Goal: Contribute content: Contribute content

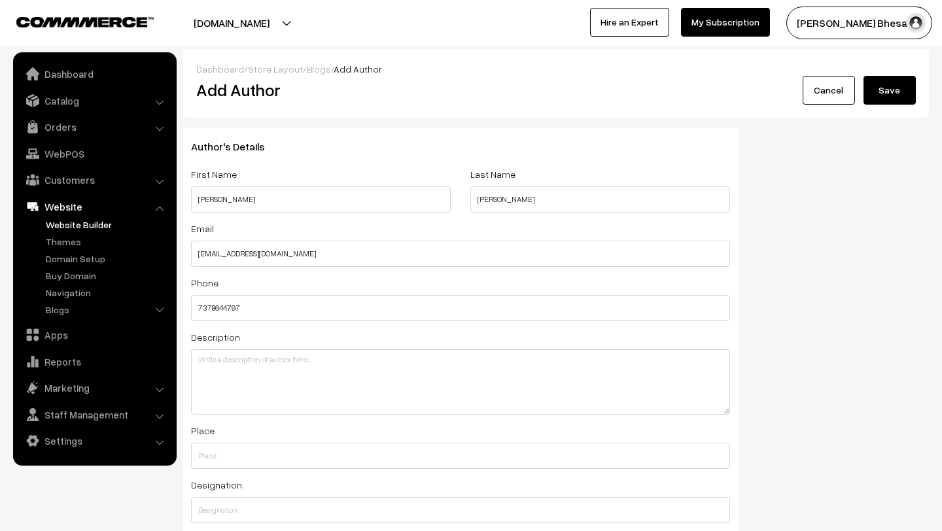
click at [98, 226] on link "Website Builder" at bounding box center [107, 225] width 129 height 14
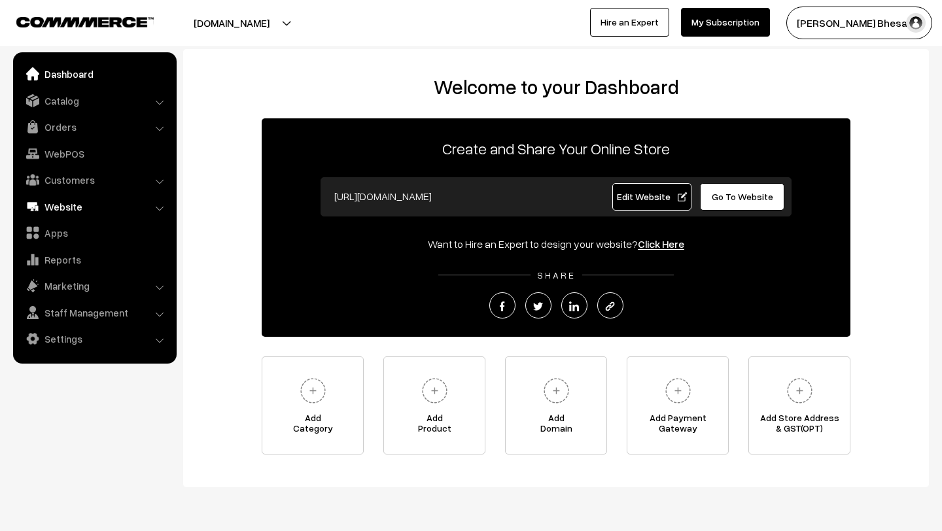
click at [97, 210] on link "Website" at bounding box center [94, 207] width 156 height 24
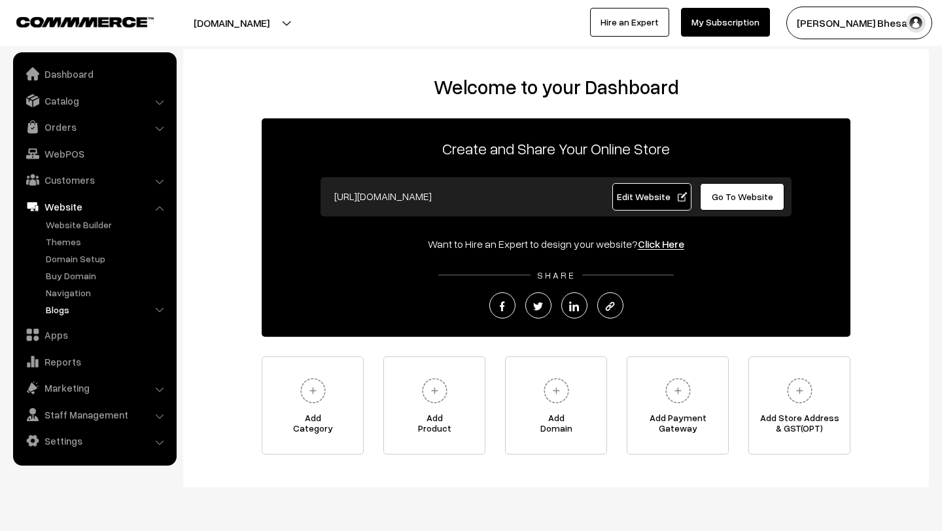
scroll to position [41, 0]
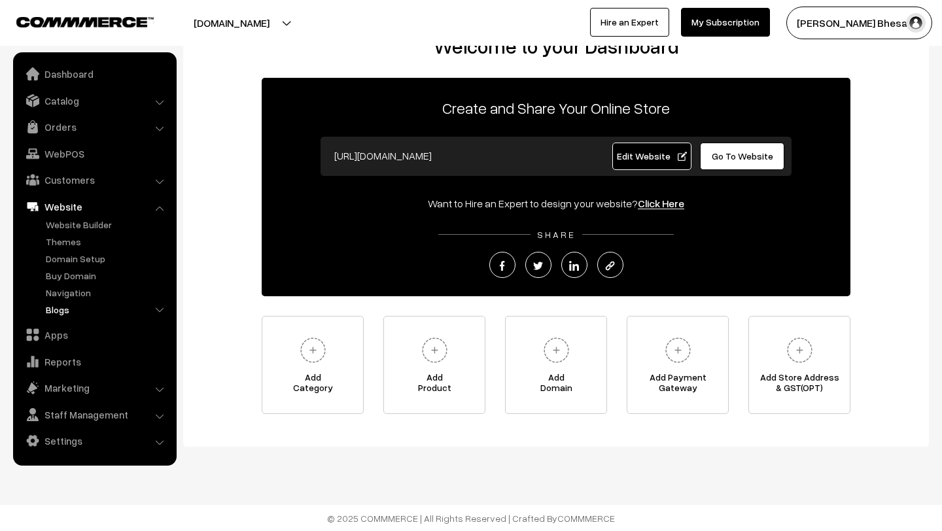
click at [68, 313] on link "Blogs" at bounding box center [107, 310] width 129 height 14
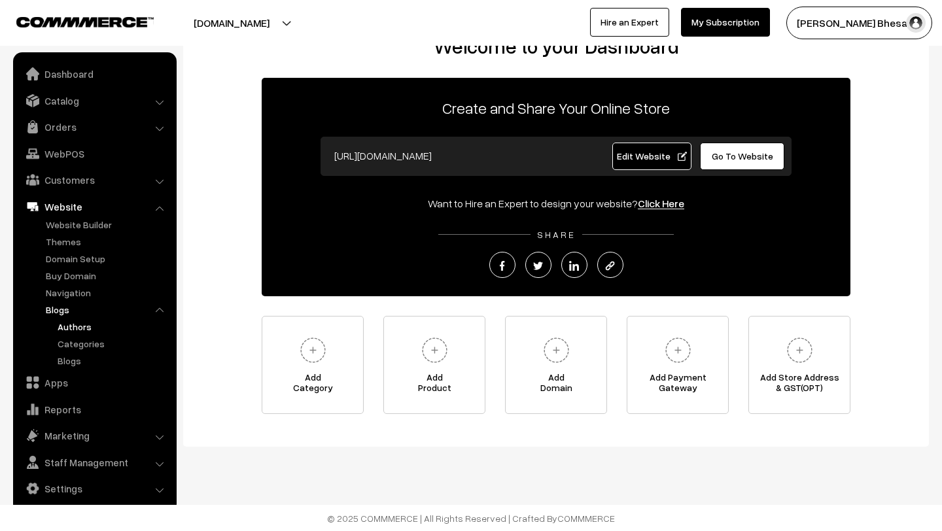
click at [73, 324] on link "Authors" at bounding box center [113, 327] width 118 height 14
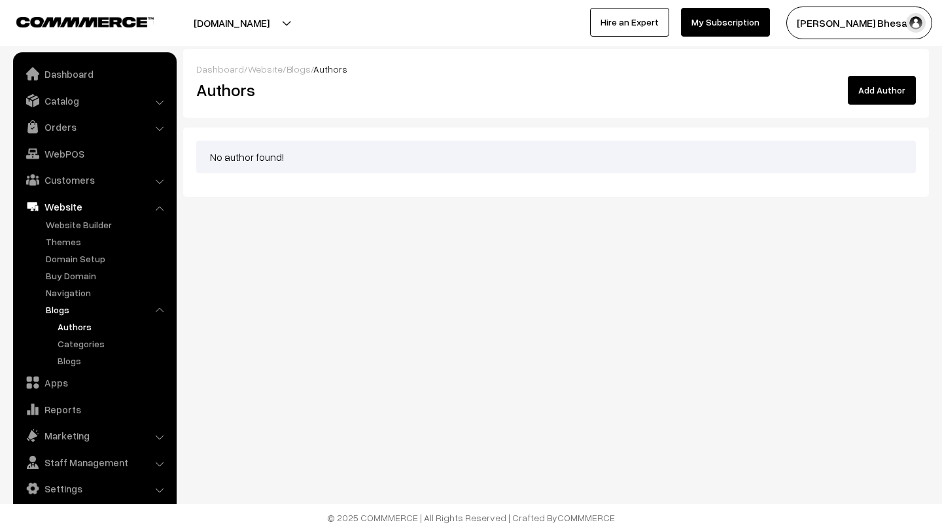
click at [908, 91] on button "Add Author" at bounding box center [882, 90] width 68 height 29
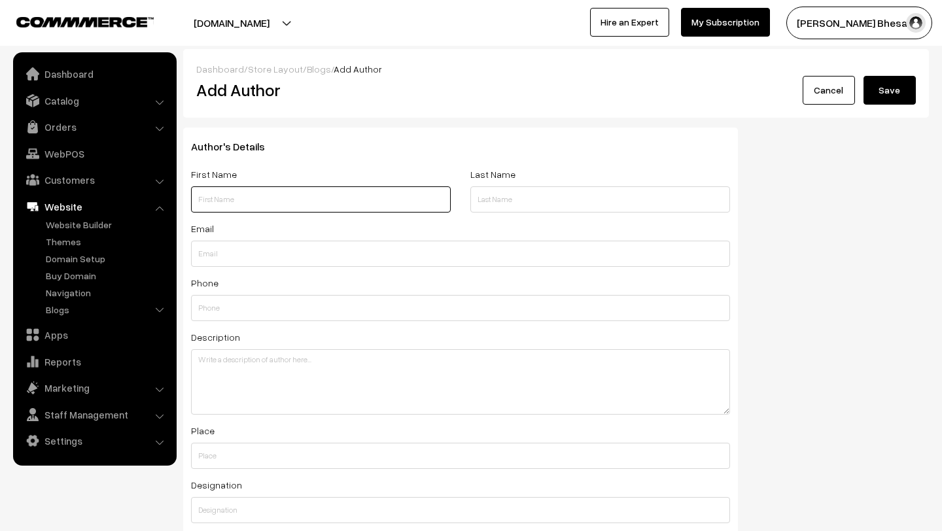
click at [252, 205] on input "text" at bounding box center [321, 199] width 260 height 26
type input "T"
type input "[PERSON_NAME]"
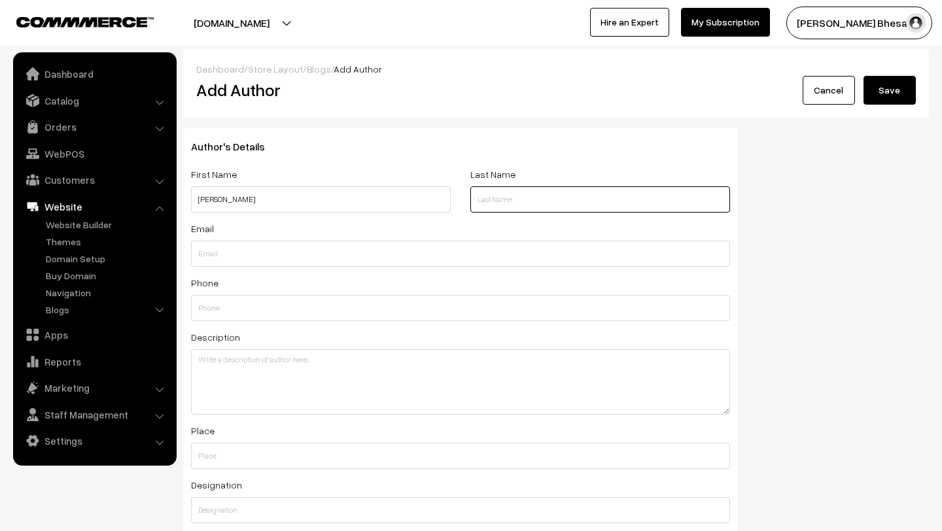
type input "[PERSON_NAME]"
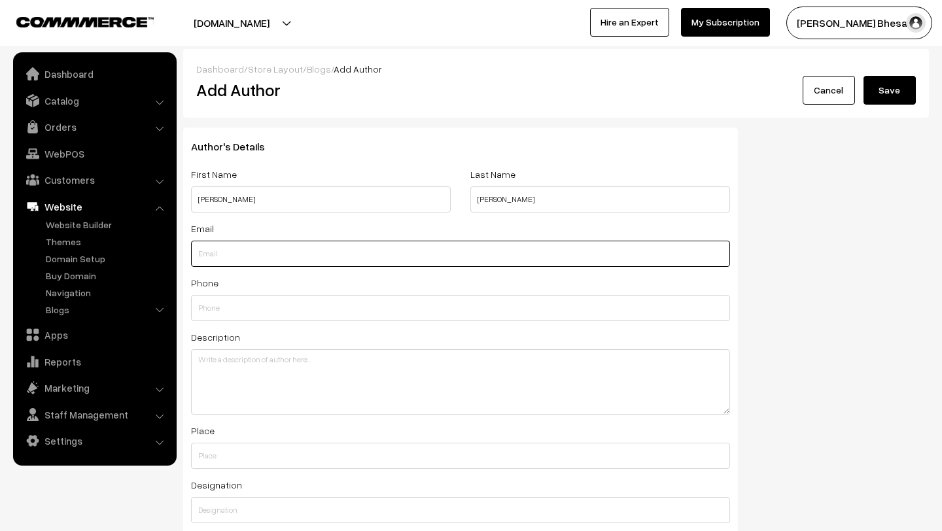
type input "[EMAIL_ADDRESS][DOMAIN_NAME]"
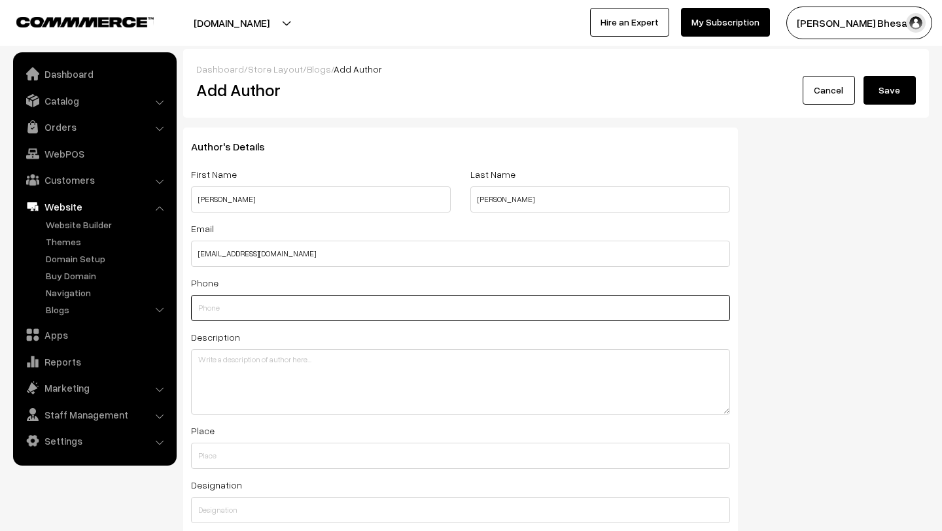
click at [329, 313] on input "text" at bounding box center [460, 308] width 539 height 26
type input "7378644797"
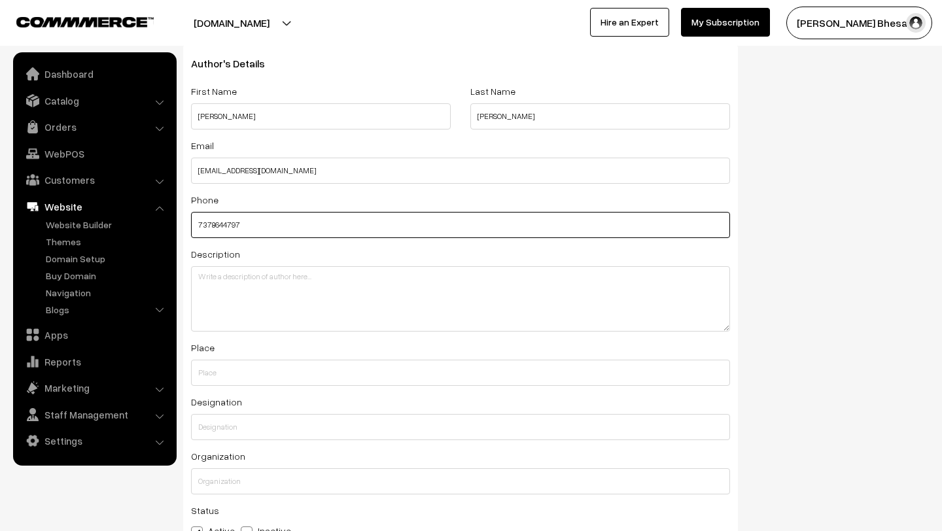
scroll to position [101, 0]
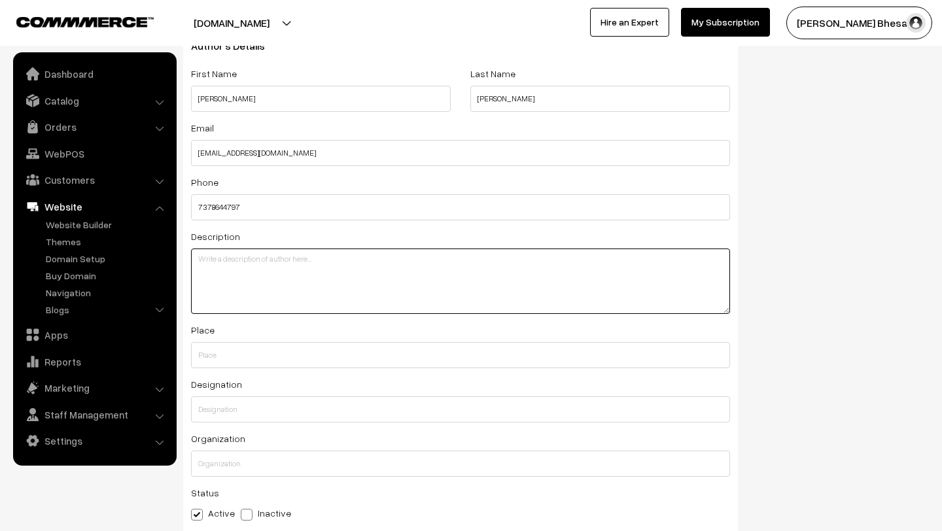
click at [251, 256] on textarea at bounding box center [460, 280] width 539 height 65
type textarea "s"
type textarea "a"
type textarea "I am serendipity in chaos"
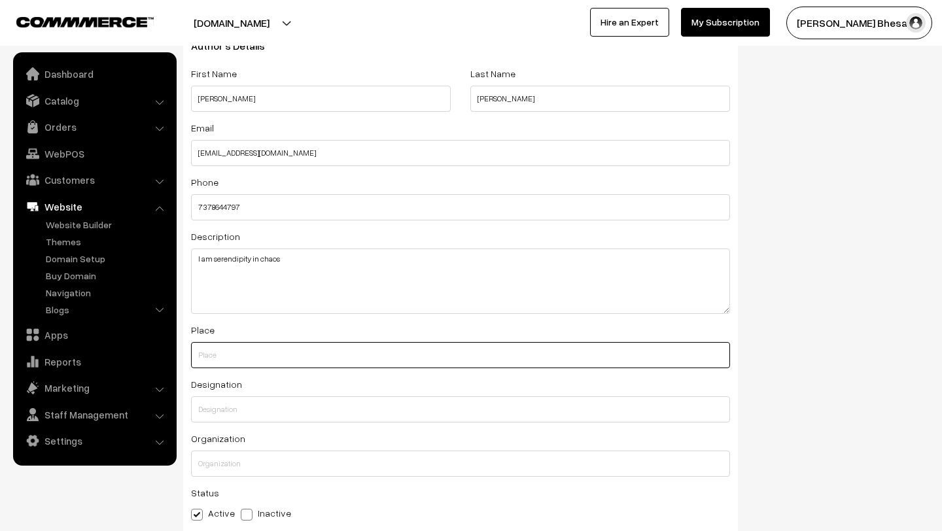
type input "P"
type input "Lost"
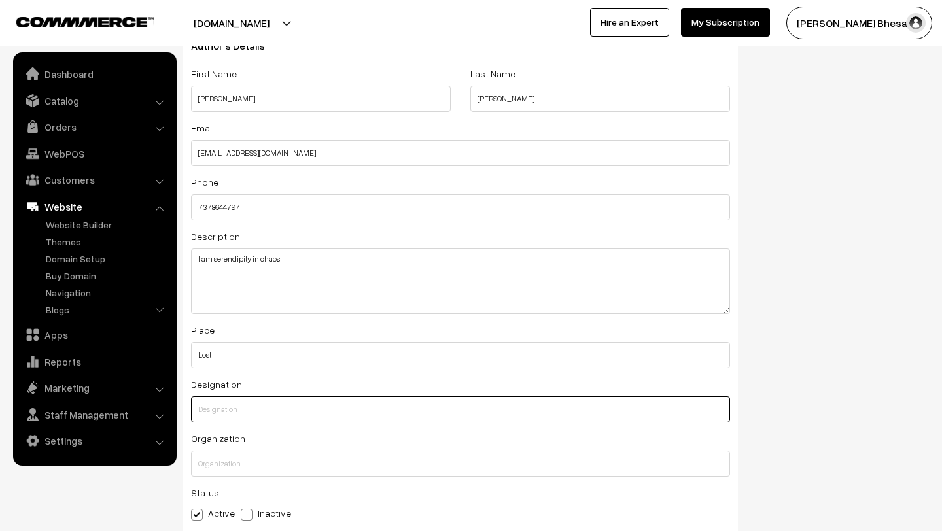
click at [258, 405] on input "text" at bounding box center [460, 409] width 539 height 26
type input "chaprasi come owner"
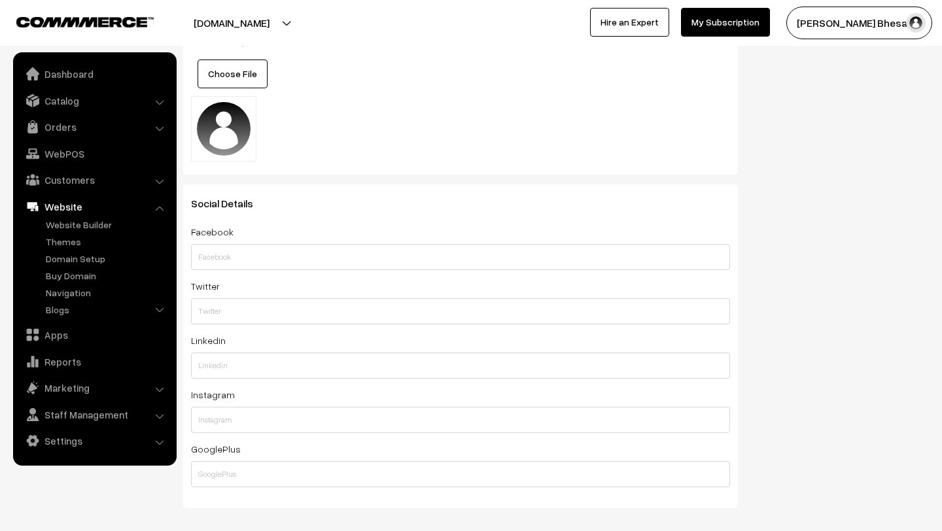
scroll to position [638, 0]
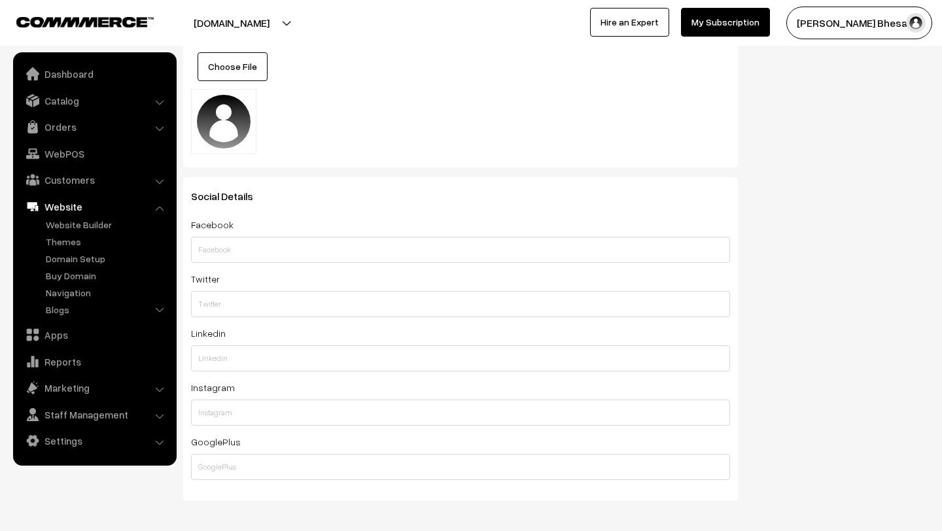
type input "serendipityinchaos"
click at [222, 248] on input "text" at bounding box center [460, 250] width 539 height 26
type input "Rushad bhesani"
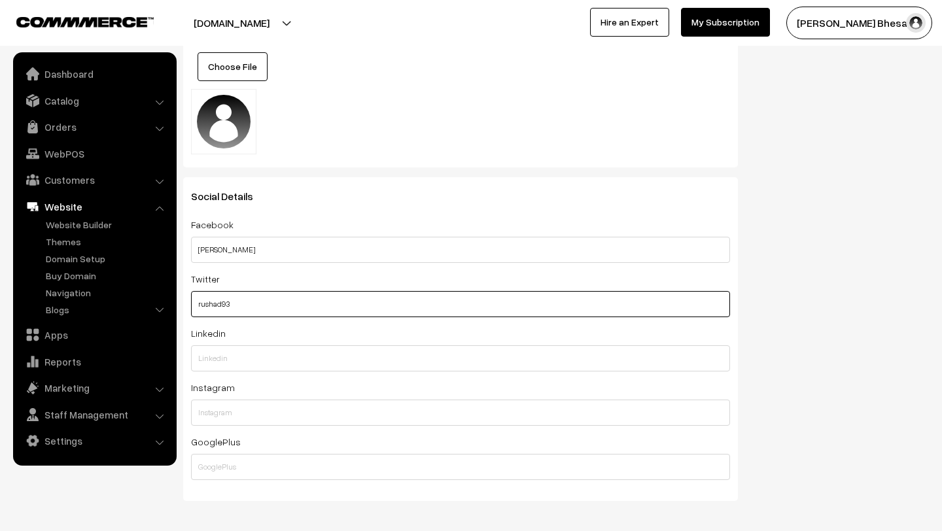
type input "rushad93"
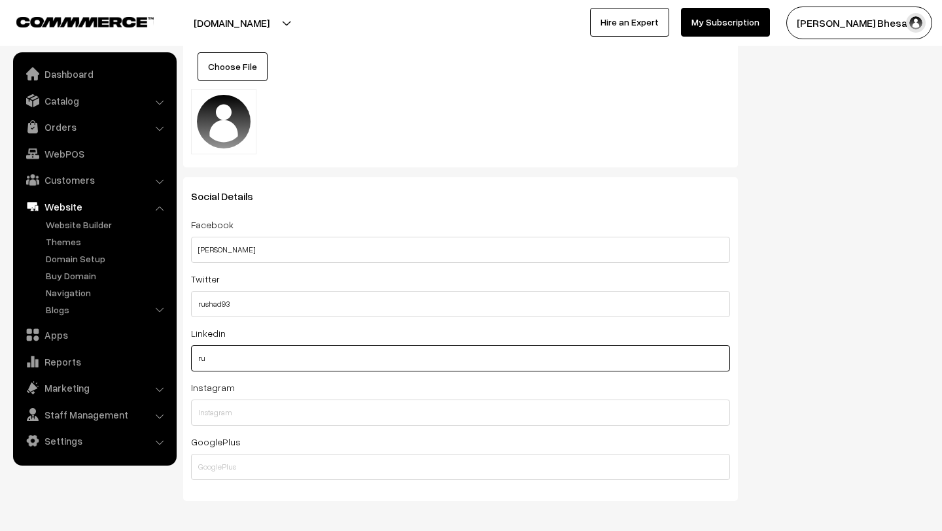
type input "r"
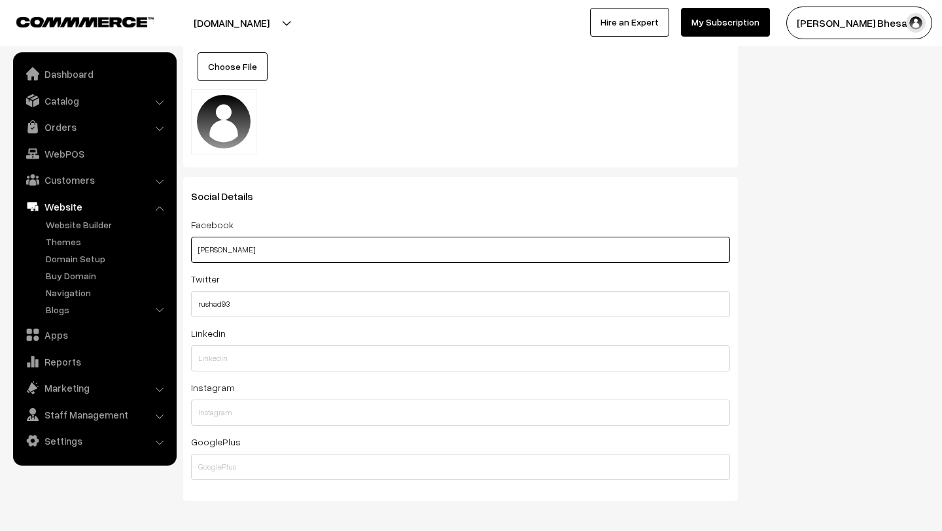
click at [266, 254] on input "Rushad bhesani" at bounding box center [460, 250] width 539 height 26
type input "Rushad bhesania"
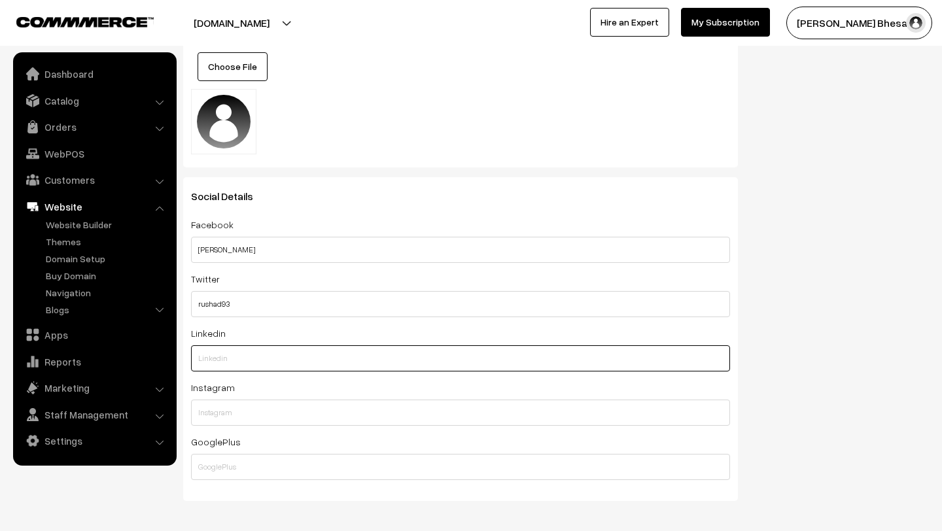
click at [247, 354] on input "text" at bounding box center [460, 358] width 539 height 26
type input "Rushad Bhesania"
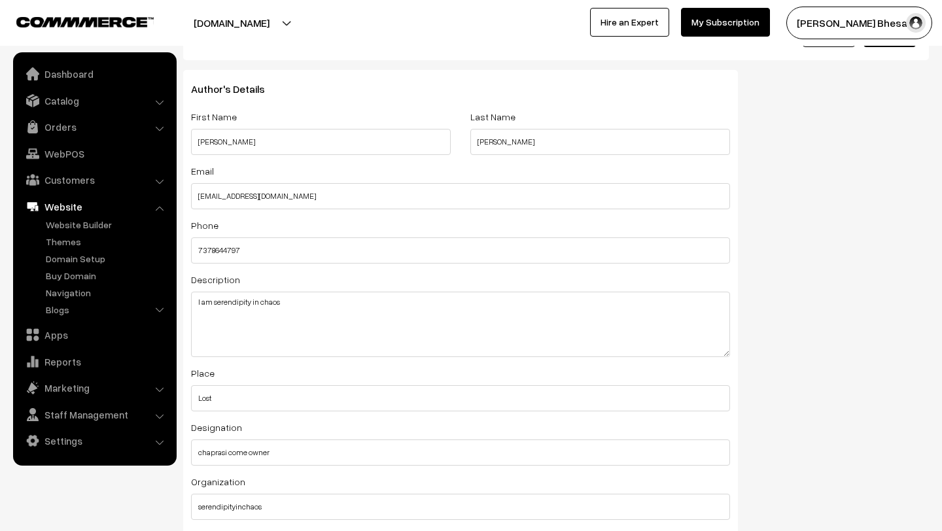
scroll to position [0, 0]
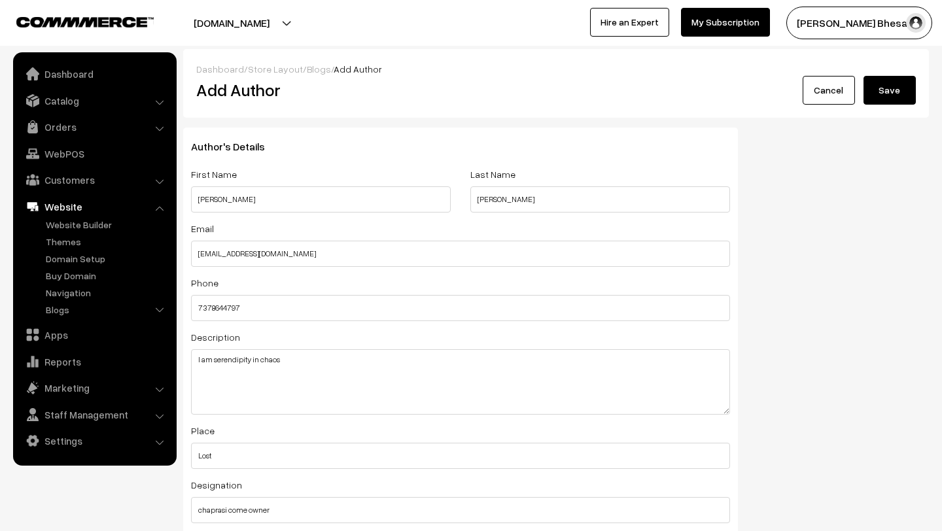
type input "serendipityinchaos"
click at [880, 101] on button "Save" at bounding box center [889, 90] width 52 height 29
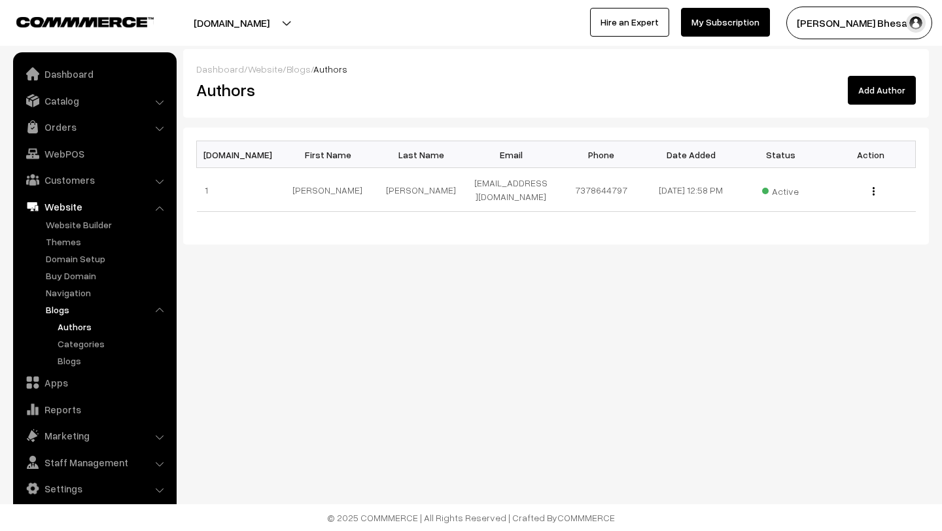
click at [75, 330] on link "Authors" at bounding box center [113, 327] width 118 height 14
click at [80, 347] on link "Categories" at bounding box center [113, 344] width 118 height 14
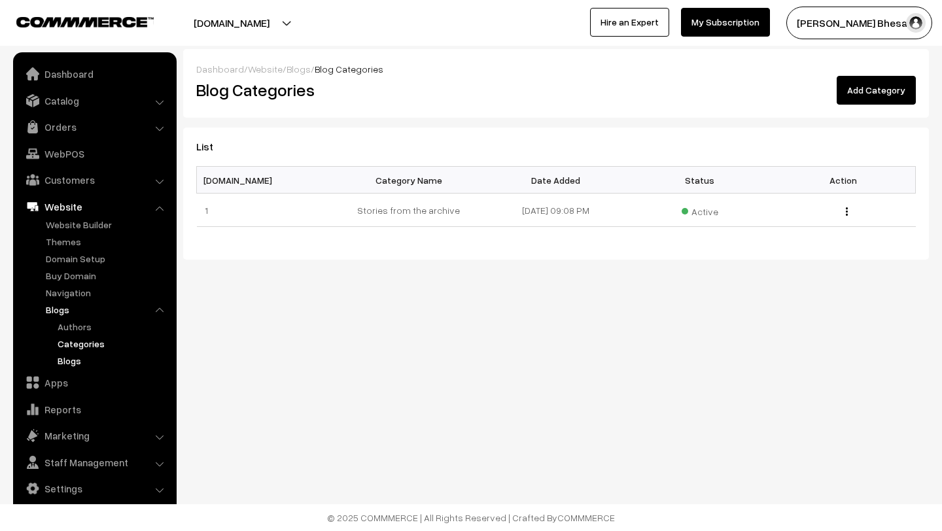
click at [73, 359] on link "Blogs" at bounding box center [113, 361] width 118 height 14
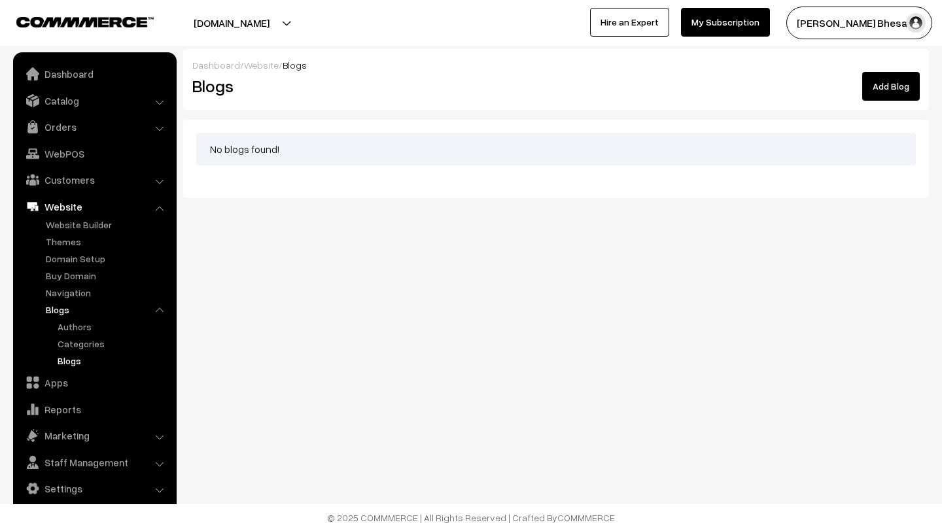
click at [877, 84] on link "Add Blog" at bounding box center [891, 86] width 58 height 29
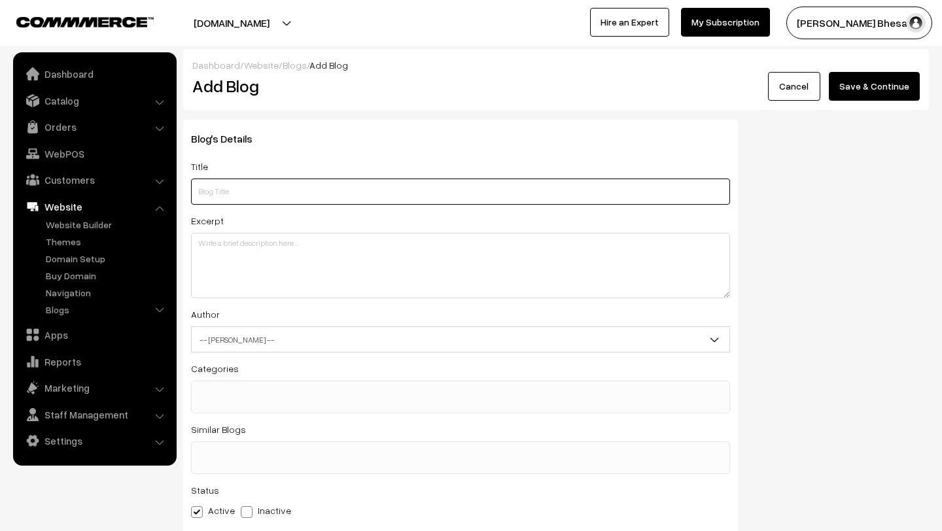
click at [297, 194] on input "text" at bounding box center [460, 192] width 539 height 26
type input "Emotion"
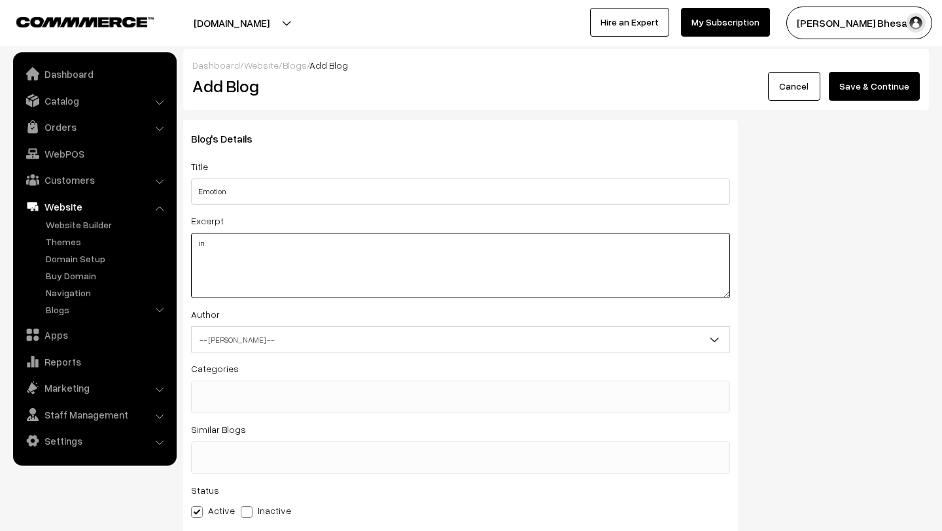
type textarea "i"
click at [386, 245] on textarea "In a world of plastic dreams , entangled emotions , concreate" at bounding box center [460, 265] width 539 height 65
click at [384, 247] on textarea "In a world of plastic dreams , entangled emotions , concreate" at bounding box center [460, 265] width 539 height 65
click at [399, 242] on textarea "In a world of plastic dreams , entangled emotions , concreate" at bounding box center [460, 265] width 539 height 65
click at [384, 243] on textarea "In a world of plastic dreams , entangled emotions , concreate" at bounding box center [460, 265] width 539 height 65
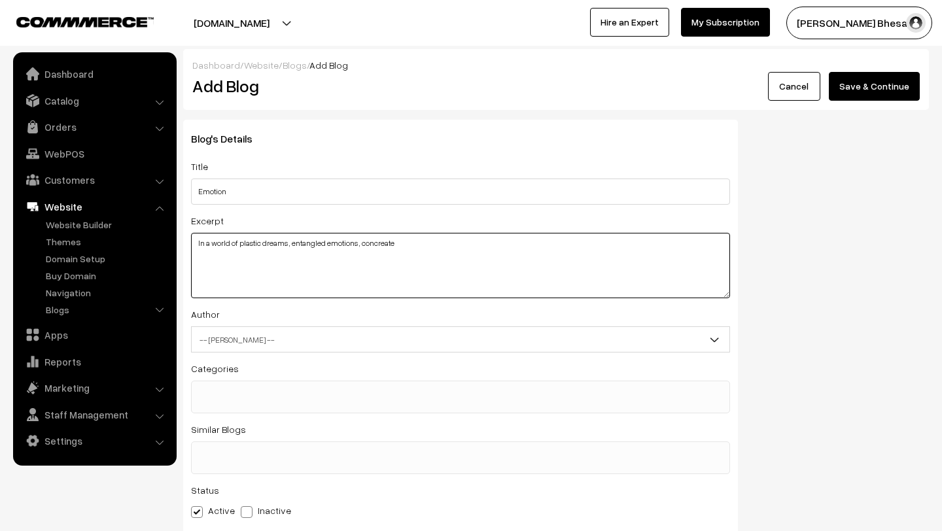
click at [398, 243] on textarea "In a world of plastic dreams , entangled emotions , concreate" at bounding box center [460, 265] width 539 height 65
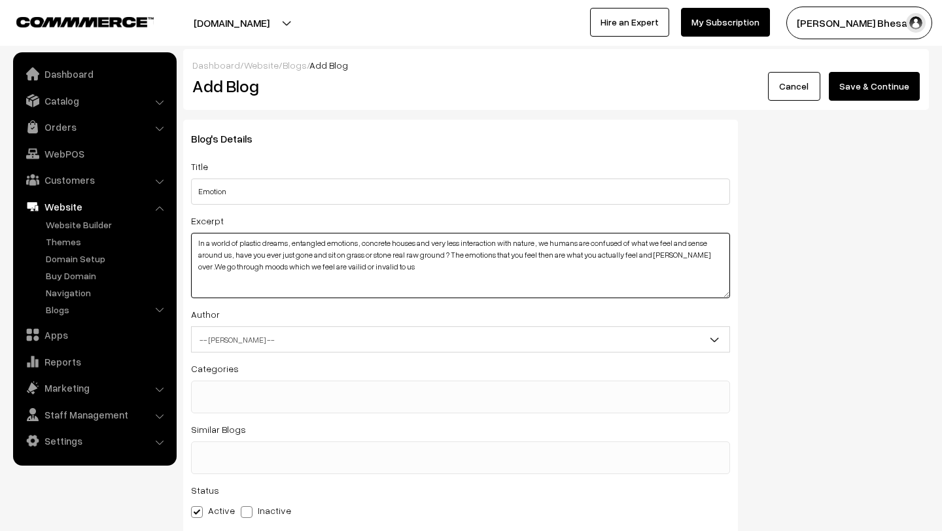
click at [330, 267] on textarea "In a world of plastic dreams , entangled emotions , concrete houses and very le…" at bounding box center [460, 265] width 539 height 65
click at [386, 271] on textarea "In a world of plastic dreams , entangled emotions , concrete houses and very le…" at bounding box center [460, 265] width 539 height 65
type textarea "In a world of plastic dreams , entangled emotions , concrete houses and very le…"
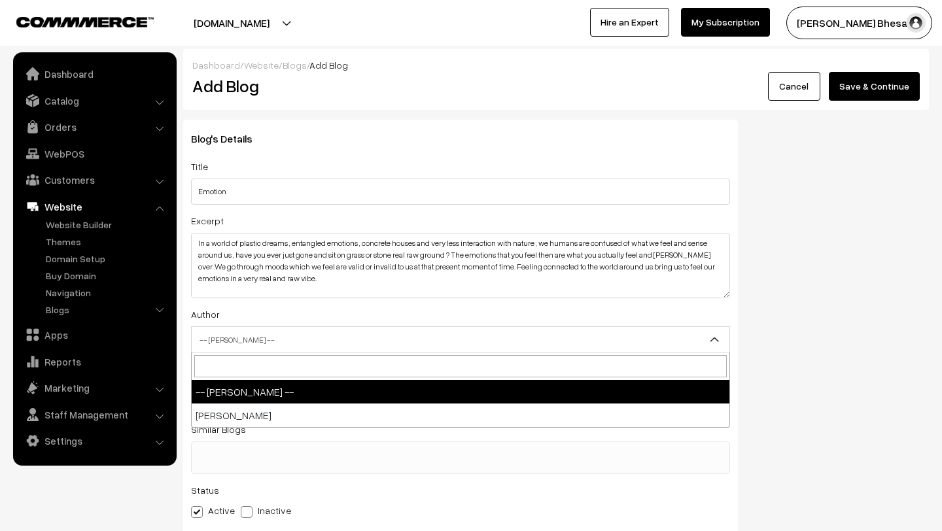
drag, startPoint x: 386, startPoint y: 271, endPoint x: 288, endPoint y: 338, distance: 118.1
click at [288, 338] on span "-- Select Author --" at bounding box center [461, 339] width 538 height 23
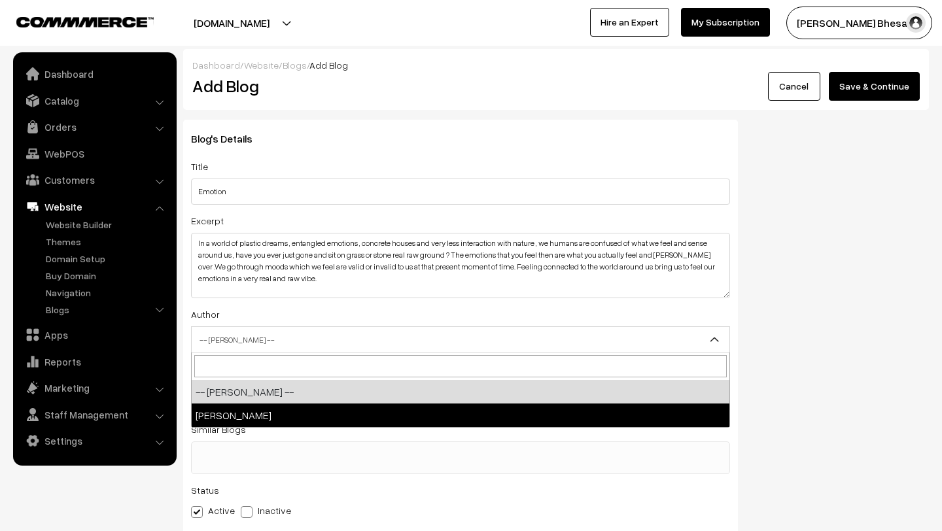
select select "1"
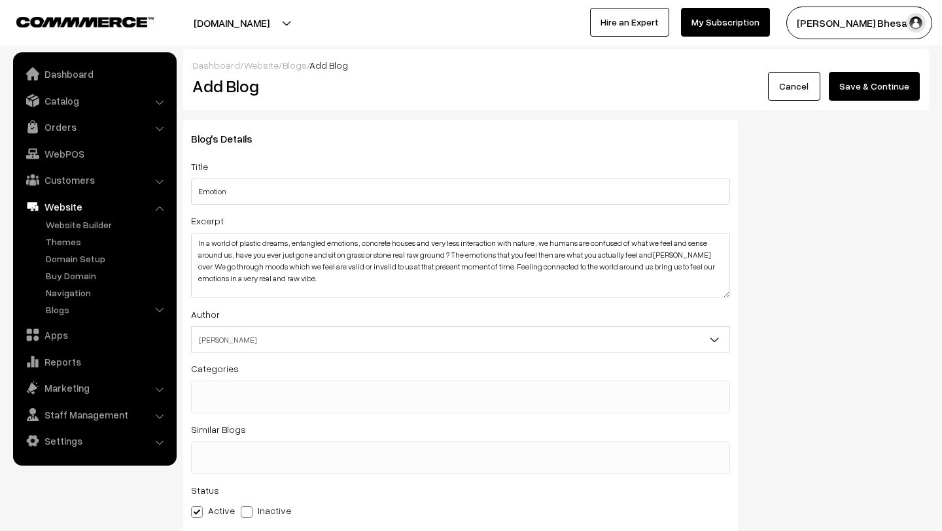
drag, startPoint x: 288, startPoint y: 338, endPoint x: 258, endPoint y: 402, distance: 70.8
click at [258, 402] on span at bounding box center [460, 397] width 539 height 33
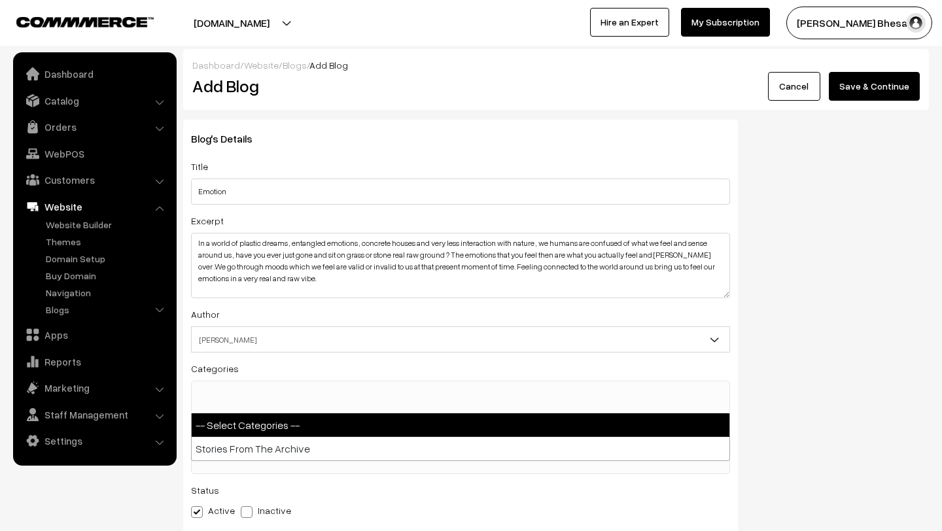
drag, startPoint x: 258, startPoint y: 402, endPoint x: 260, endPoint y: 451, distance: 49.1
select select "1"
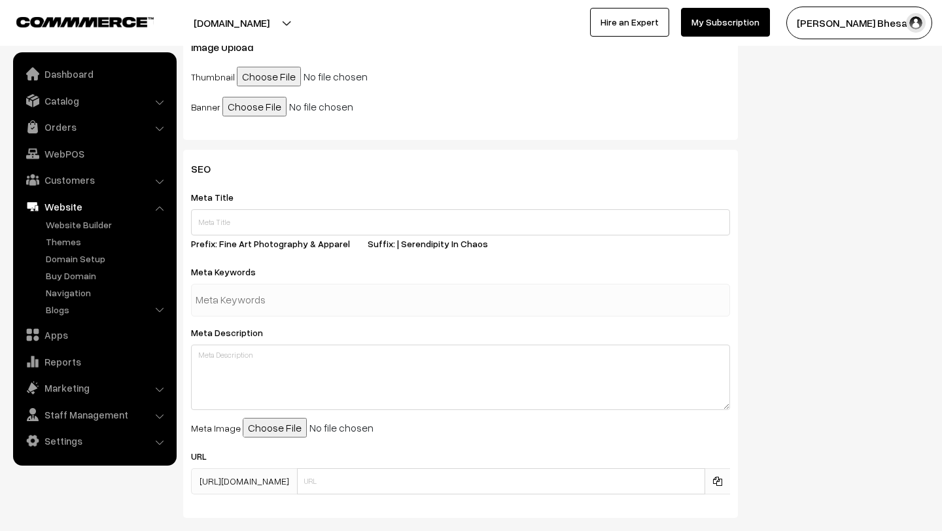
scroll to position [486, 0]
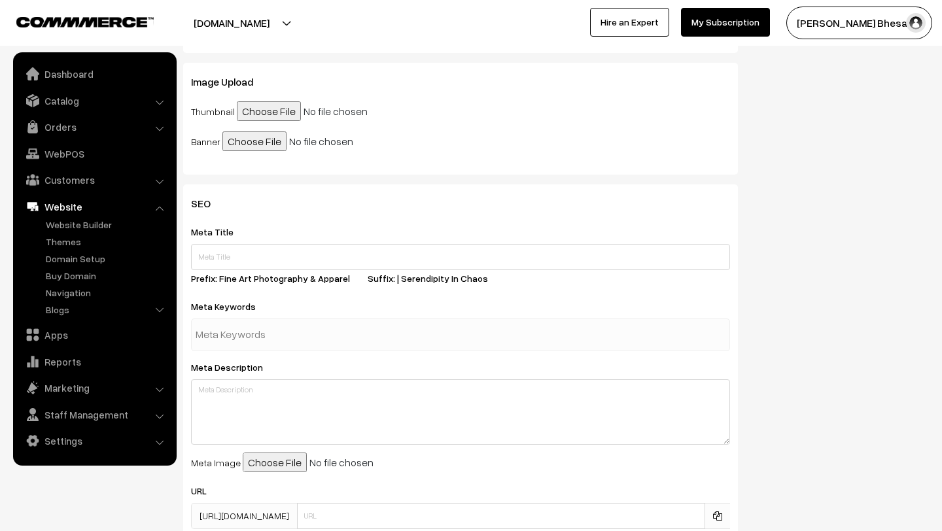
click at [248, 111] on input "file" at bounding box center [337, 111] width 200 height 20
click at [256, 144] on input "file" at bounding box center [322, 141] width 200 height 20
click at [283, 106] on input "file" at bounding box center [337, 111] width 200 height 20
type input "C:\fakepath\We come and go as we are what changes is what we create _._._._._._…"
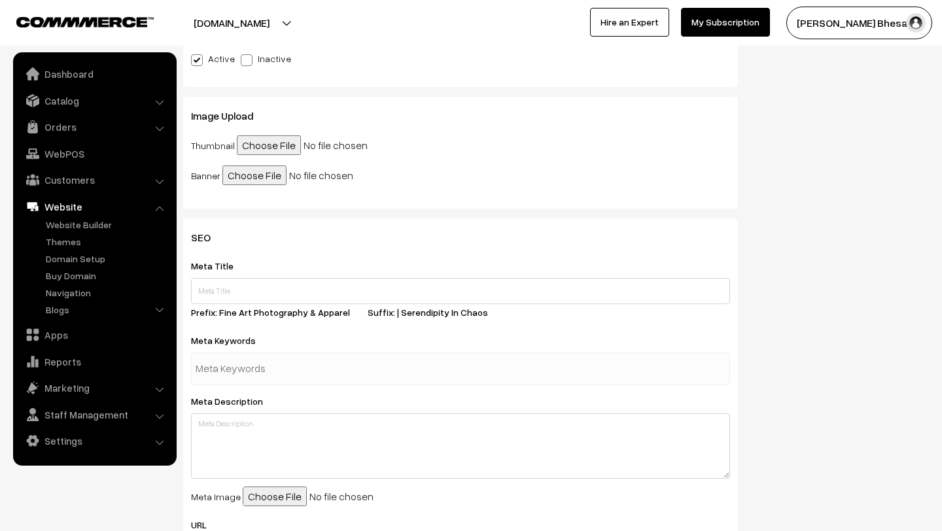
scroll to position [448, 0]
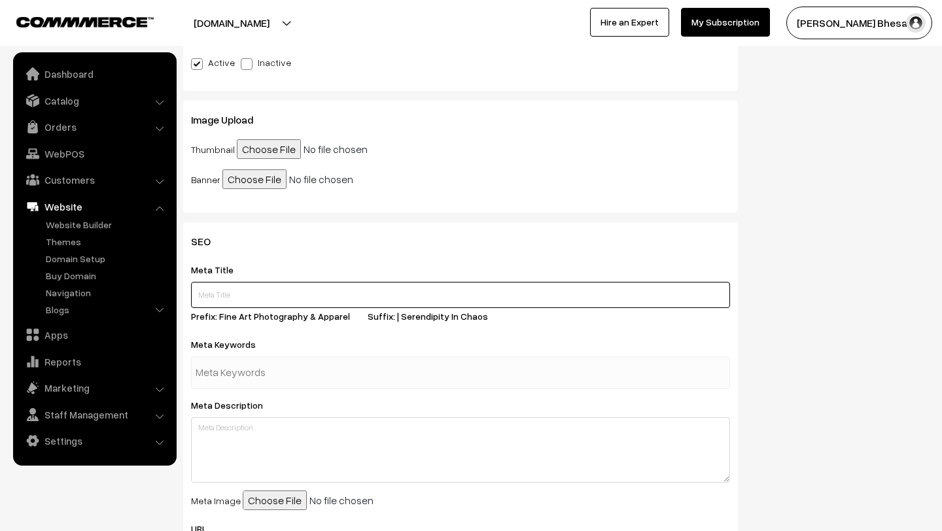
click at [209, 299] on input "text" at bounding box center [460, 295] width 539 height 26
type input "Emotions"
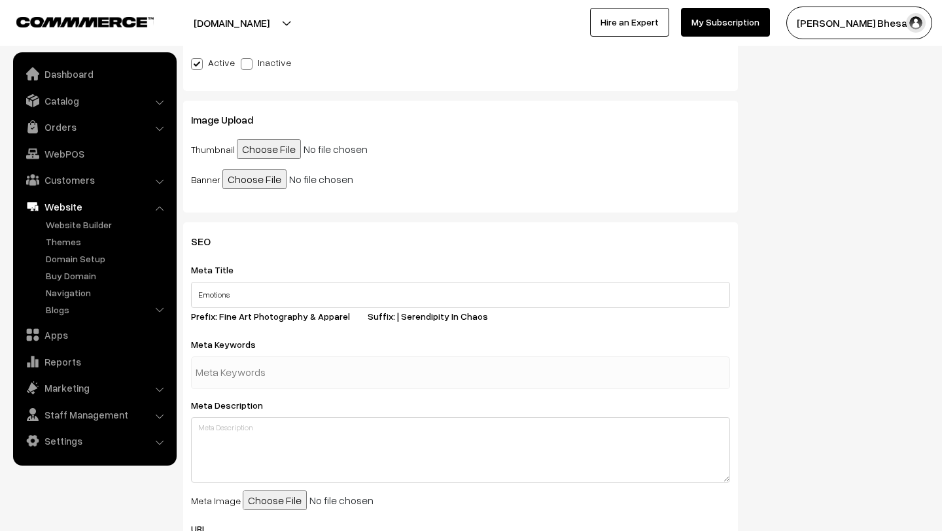
click at [224, 377] on input "text" at bounding box center [264, 373] width 136 height 26
type input "blog"
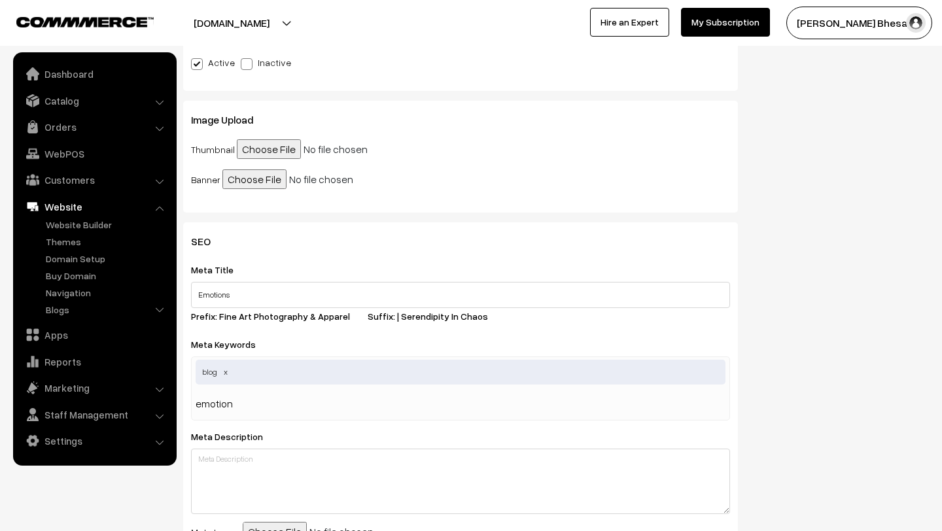
type input "emotions"
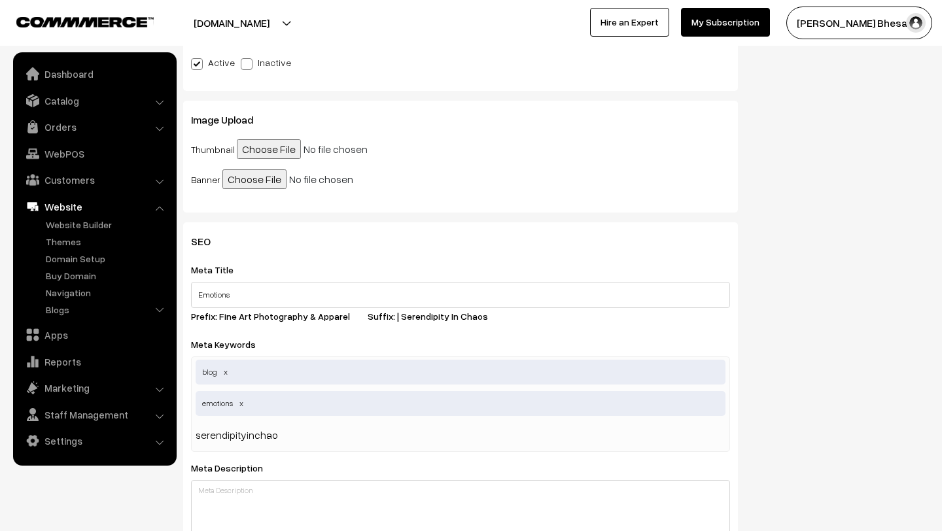
type input "serendipityinchaos"
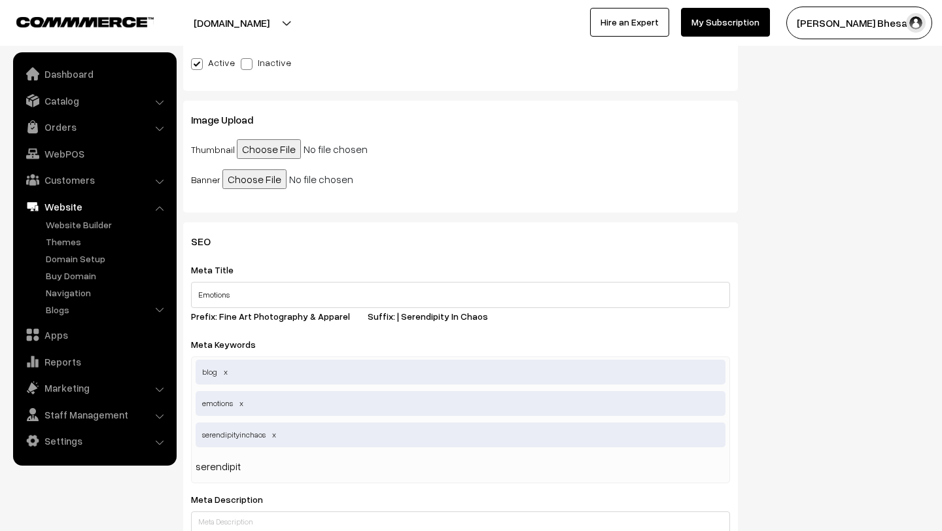
type input "serendipity"
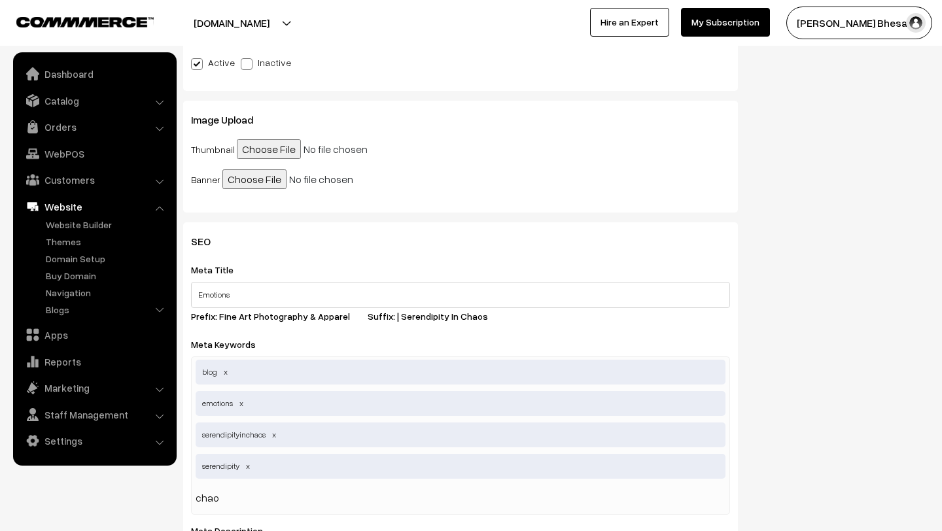
type input "chaos"
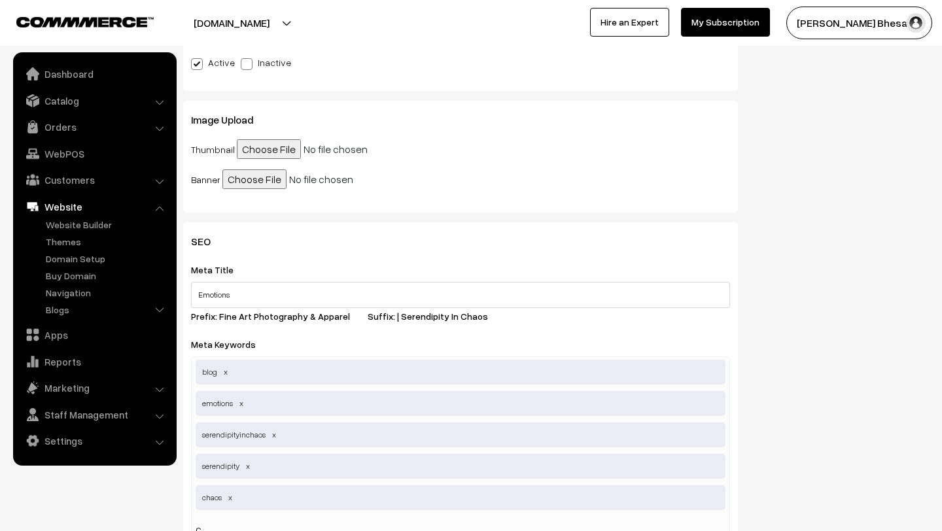
scroll to position [453, 0]
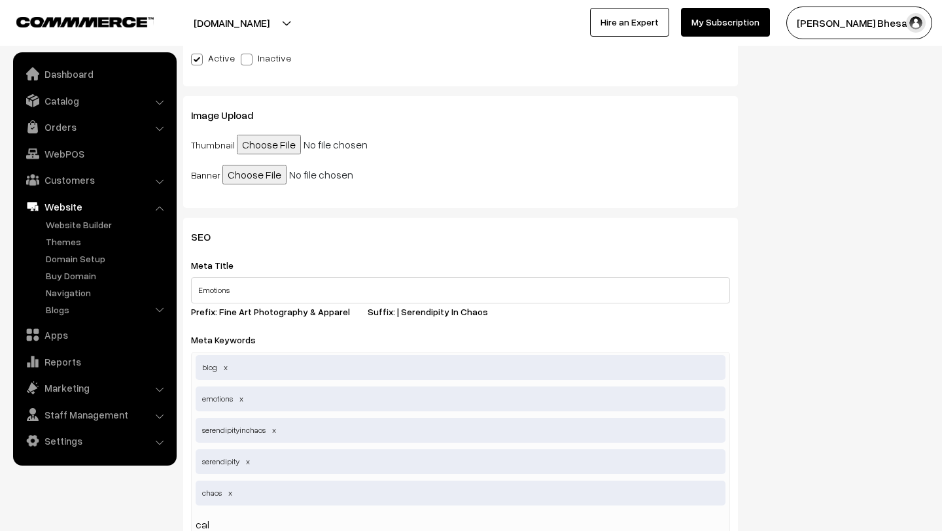
type input "calm"
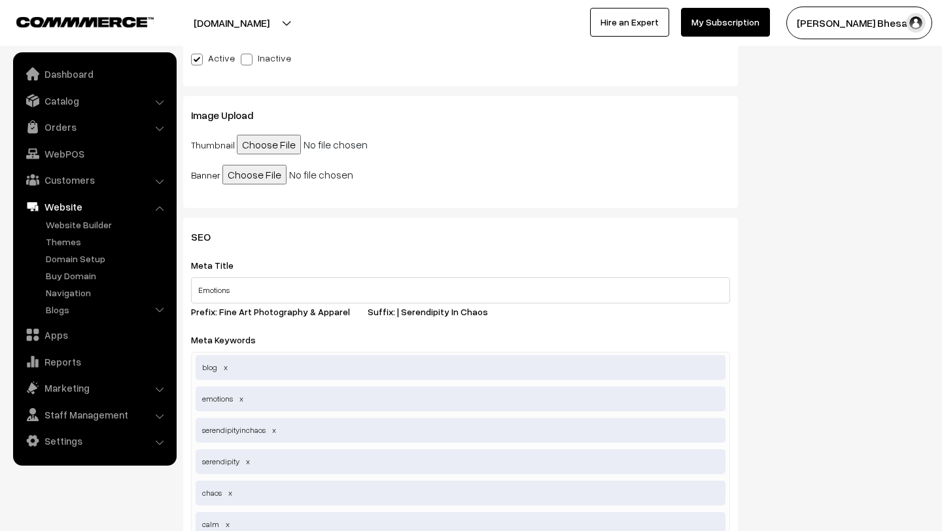
scroll to position [484, 0]
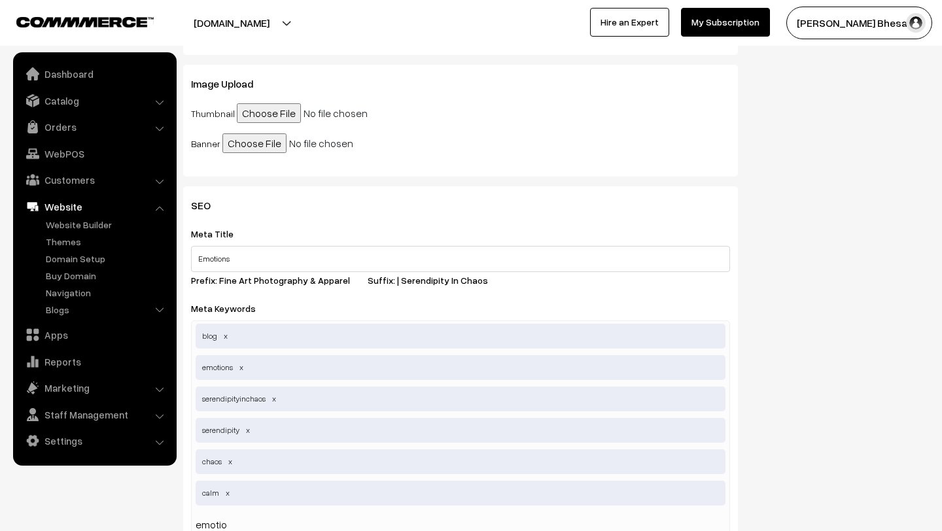
type input "emotion"
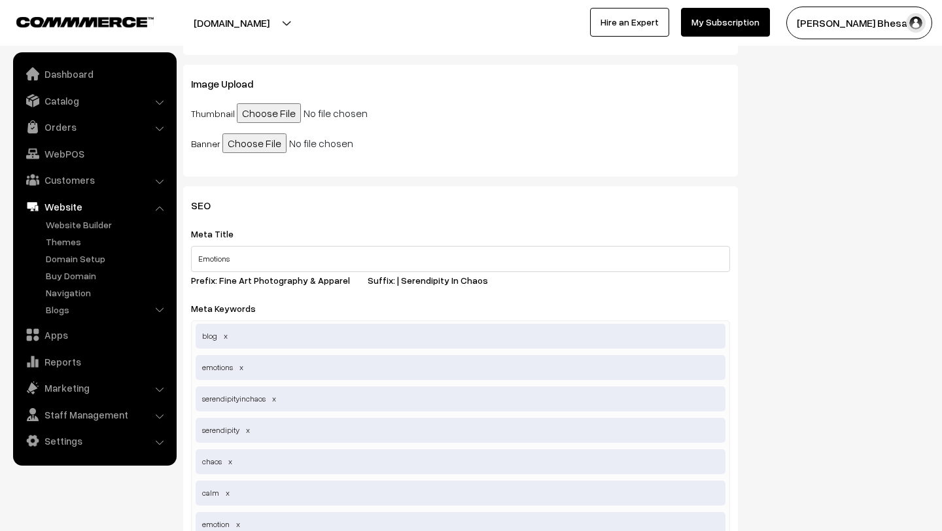
scroll to position [515, 0]
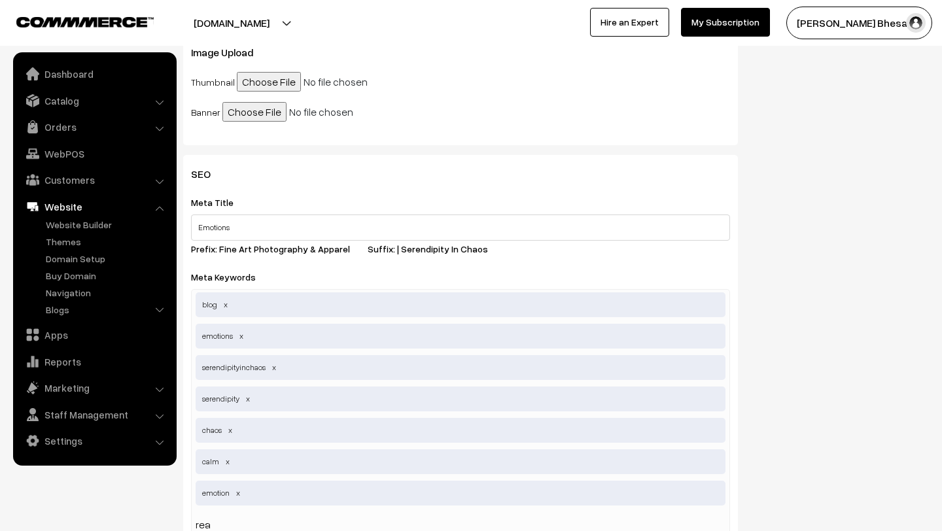
type input "real"
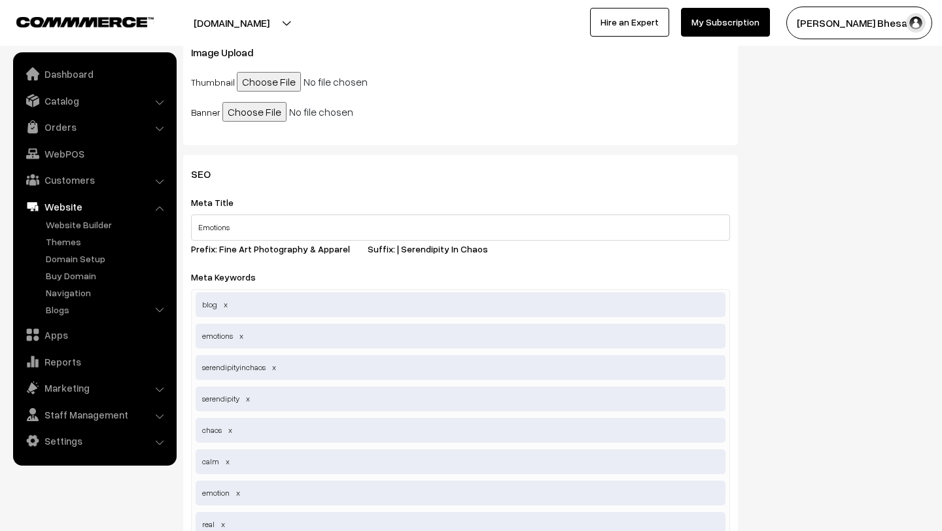
scroll to position [547, 0]
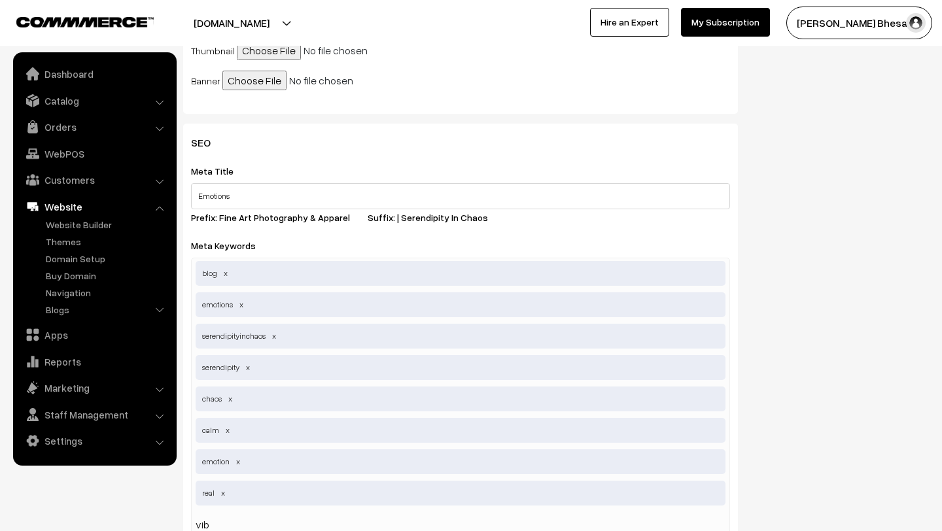
type input "vibe"
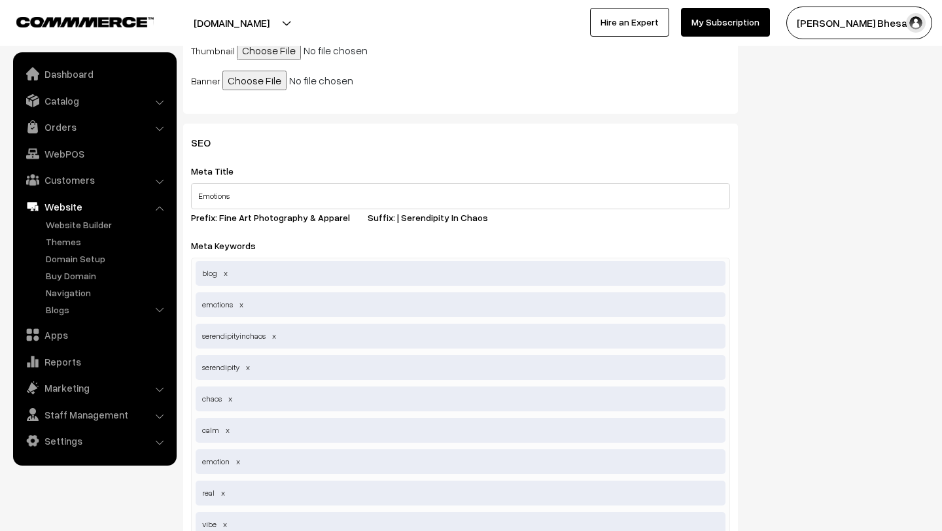
scroll to position [578, 0]
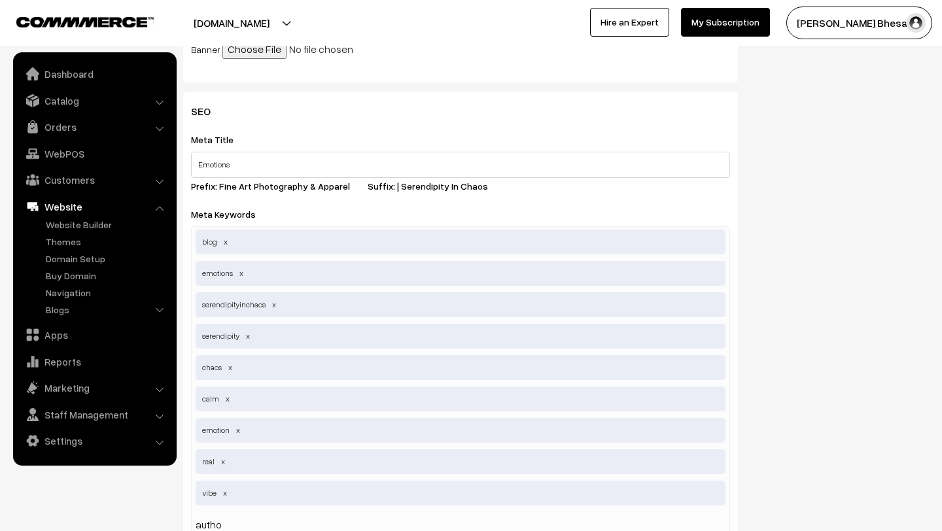
type input "author"
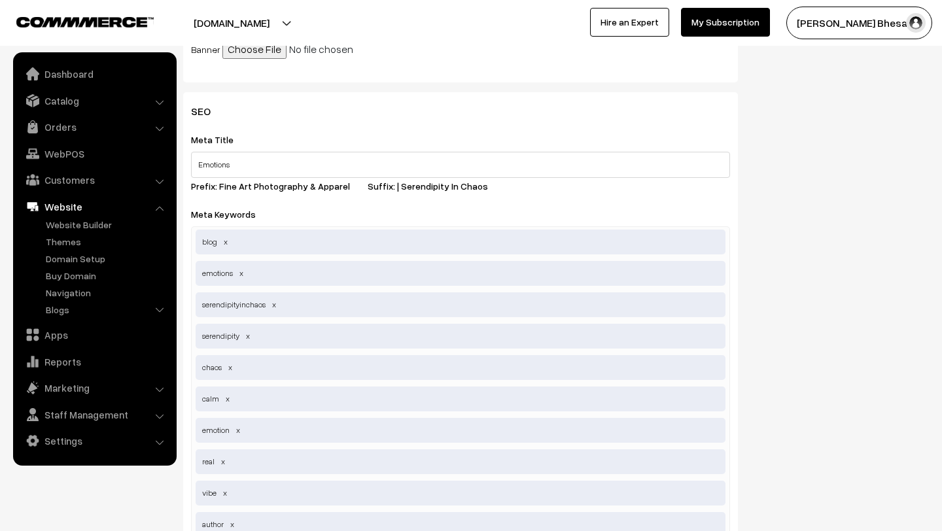
scroll to position [609, 0]
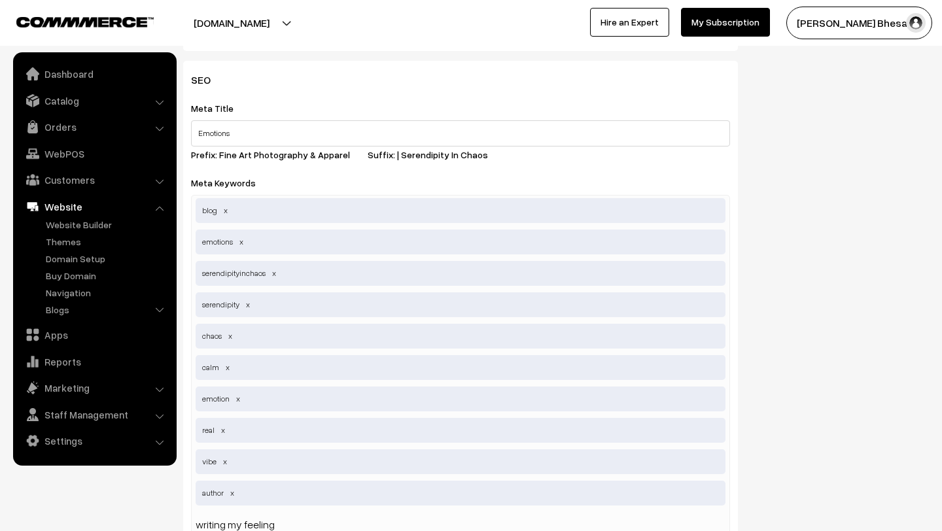
type input "writing my feelings"
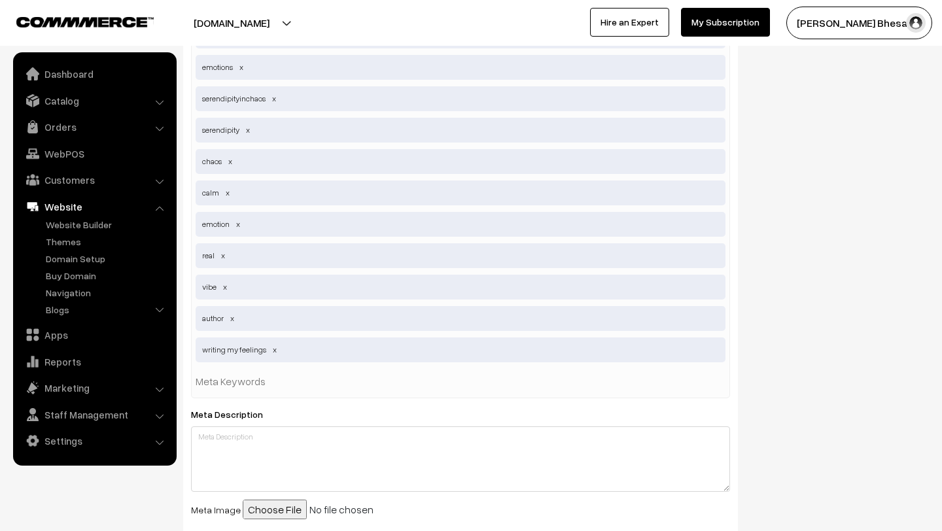
scroll to position [937, 0]
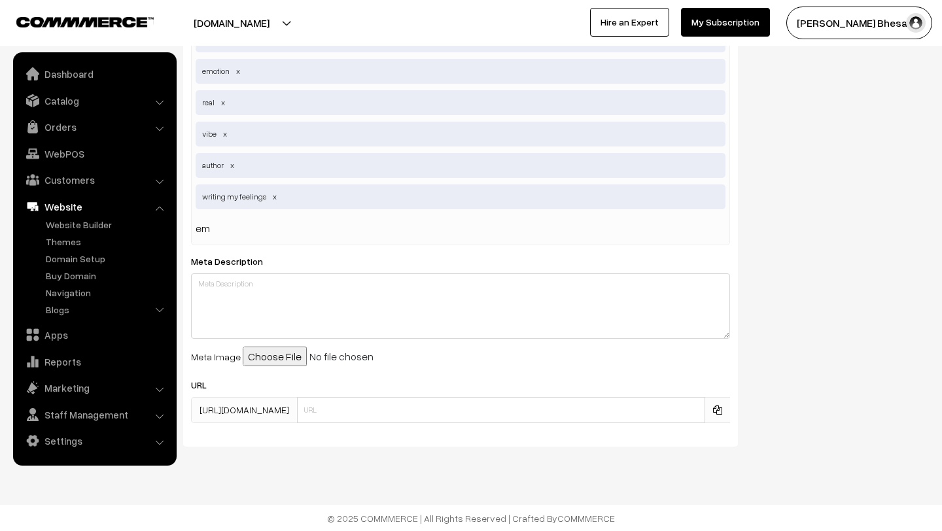
type input "e"
type input "emotions"
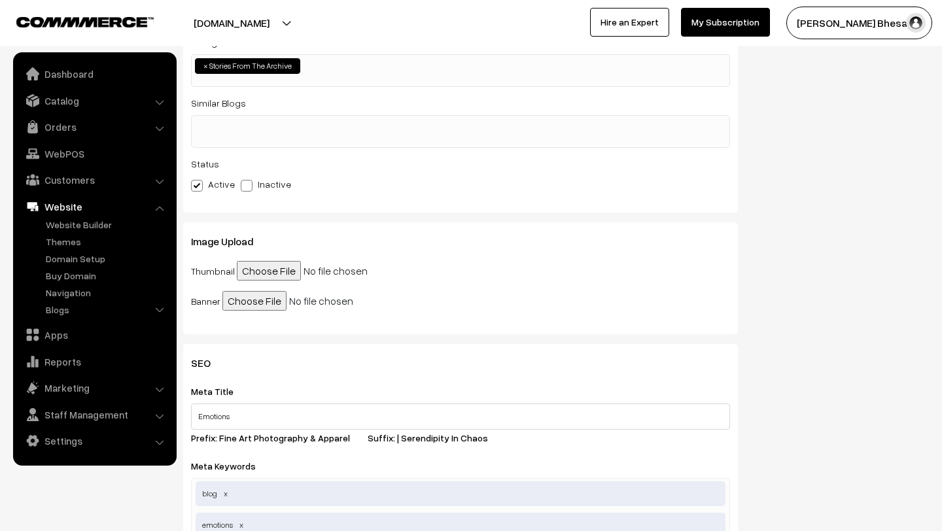
scroll to position [111, 0]
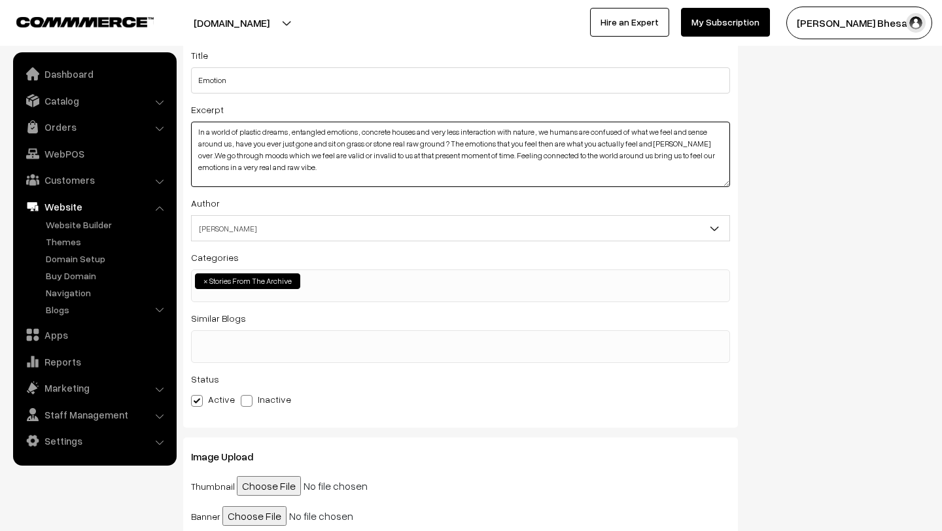
click at [292, 169] on textarea "In a world of plastic dreams , entangled emotions , concrete houses and very le…" at bounding box center [460, 154] width 539 height 65
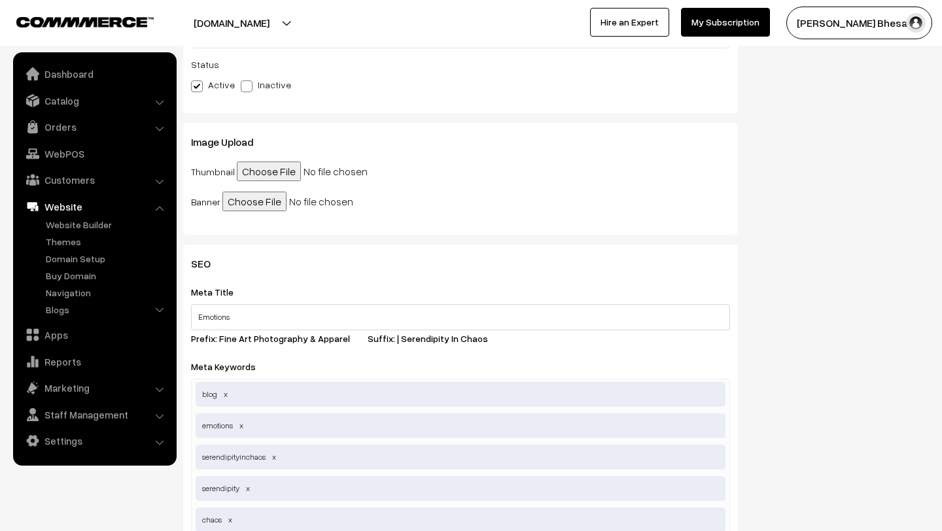
scroll to position [937, 0]
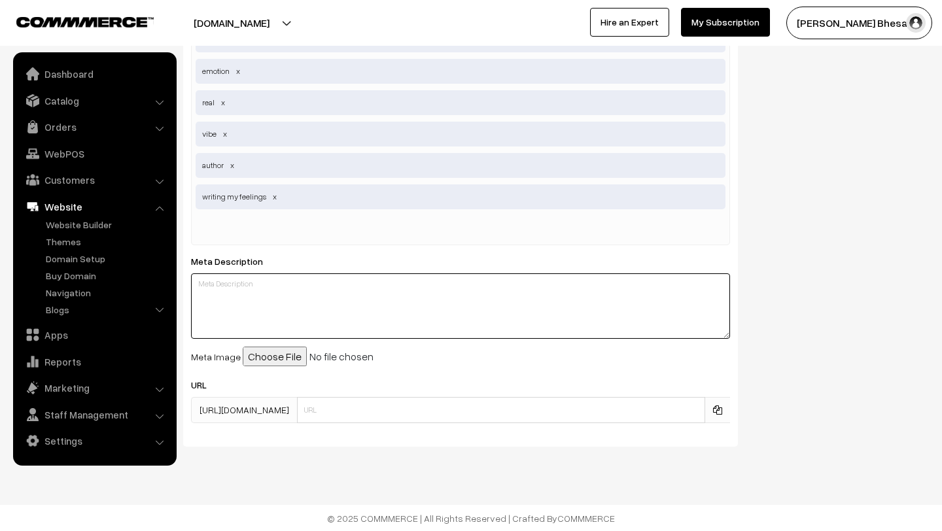
click at [244, 282] on textarea at bounding box center [460, 305] width 539 height 65
paste textarea "In a world of plastic dreams , entangled emotions , concrete houses and very le…"
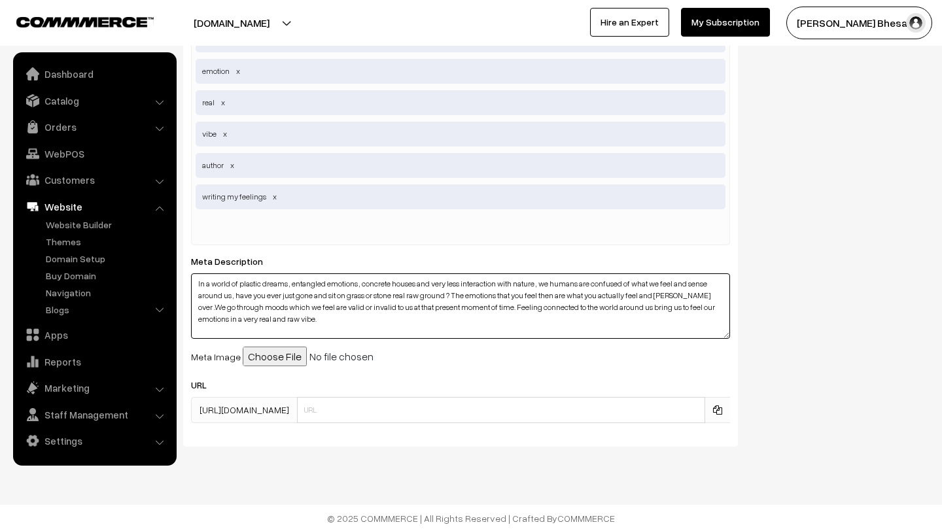
type textarea "In a world of plastic dreams , entangled emotions , concrete houses and very le…"
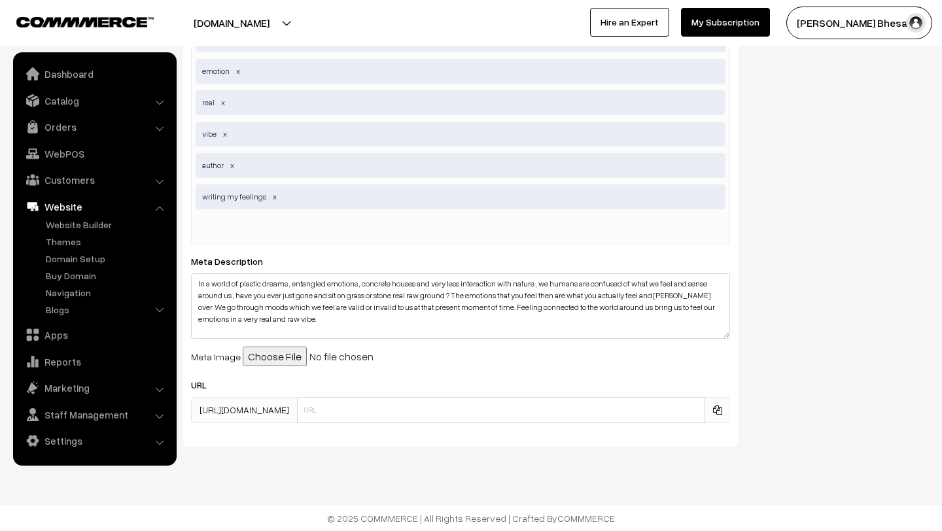
click at [266, 357] on input "file" at bounding box center [343, 357] width 200 height 20
type input "C:\fakepath\We come and go as we are what changes is what we create _._._._._._…"
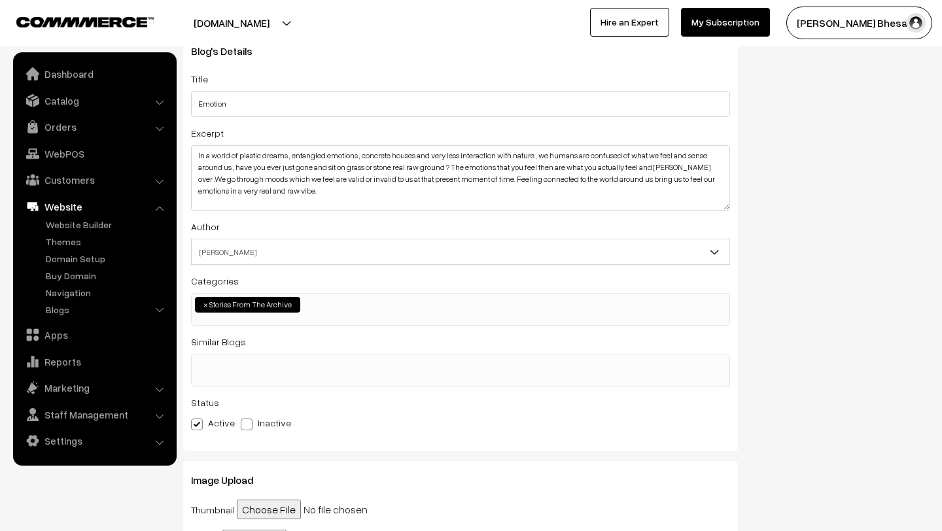
scroll to position [0, 0]
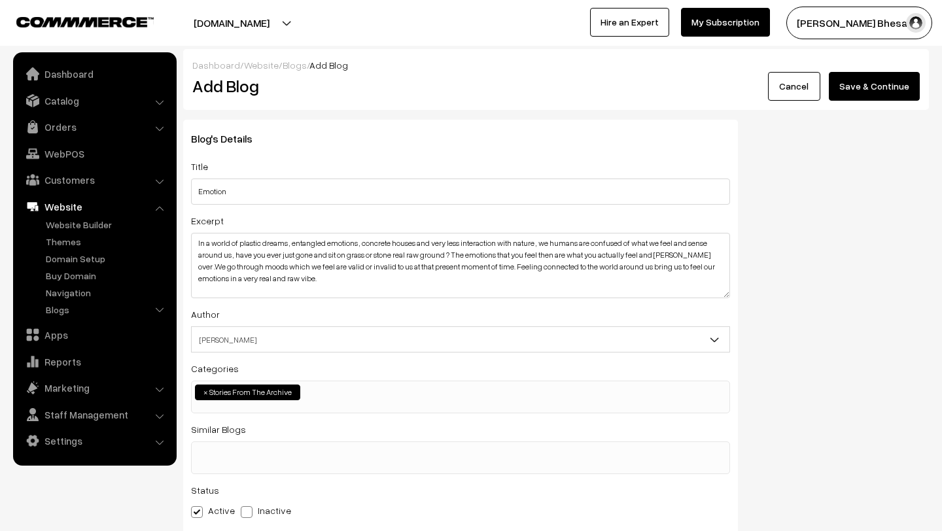
click at [868, 86] on button "Save & Continue" at bounding box center [874, 86] width 91 height 29
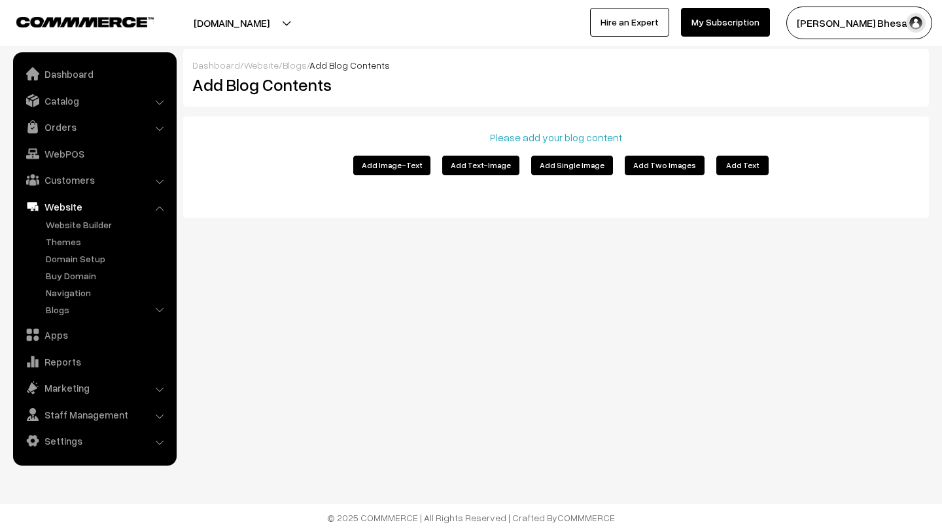
click at [411, 165] on button "Add Image-Text" at bounding box center [391, 166] width 77 height 20
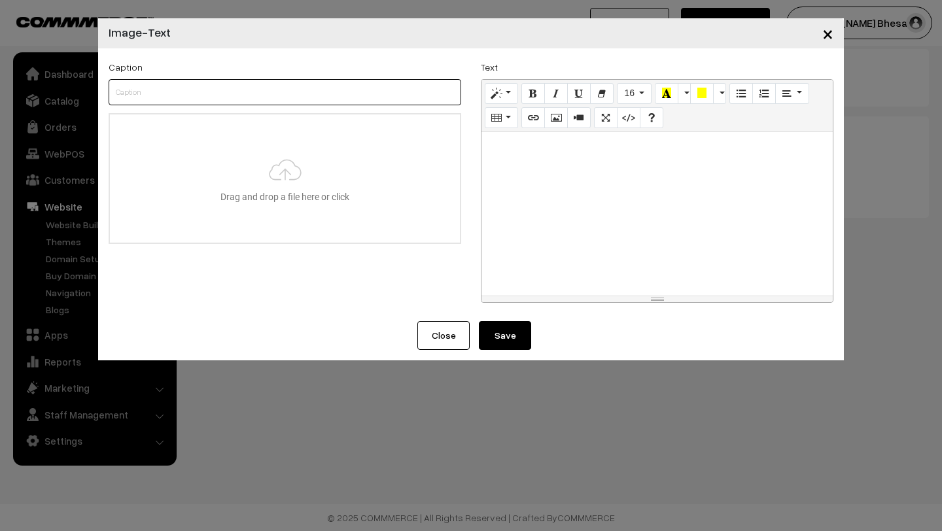
click at [207, 95] on input "text" at bounding box center [285, 92] width 352 height 26
type input "Emotions"
click at [290, 169] on input "file" at bounding box center [285, 178] width 350 height 128
type input "C:\fakepath\We come and go as we are what changes is what we create _._._._._._…"
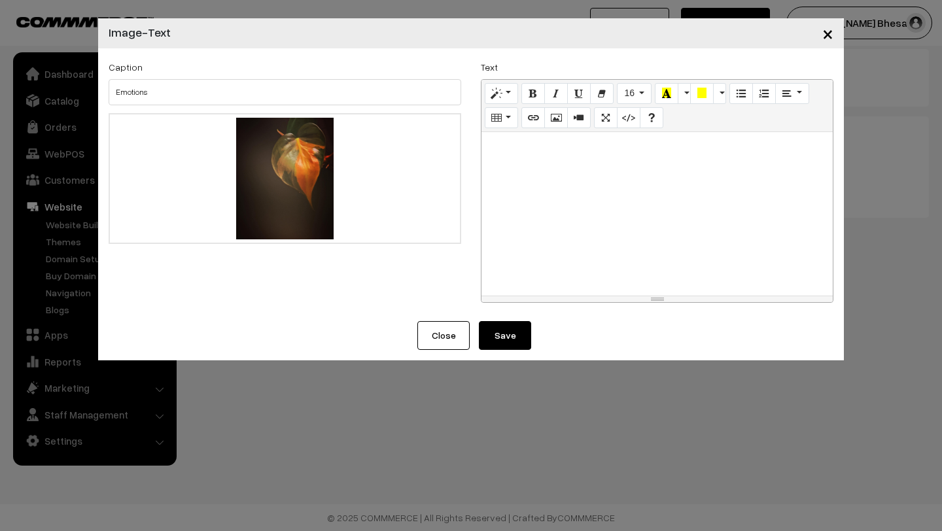
click at [545, 185] on div at bounding box center [656, 213] width 351 height 163
paste div
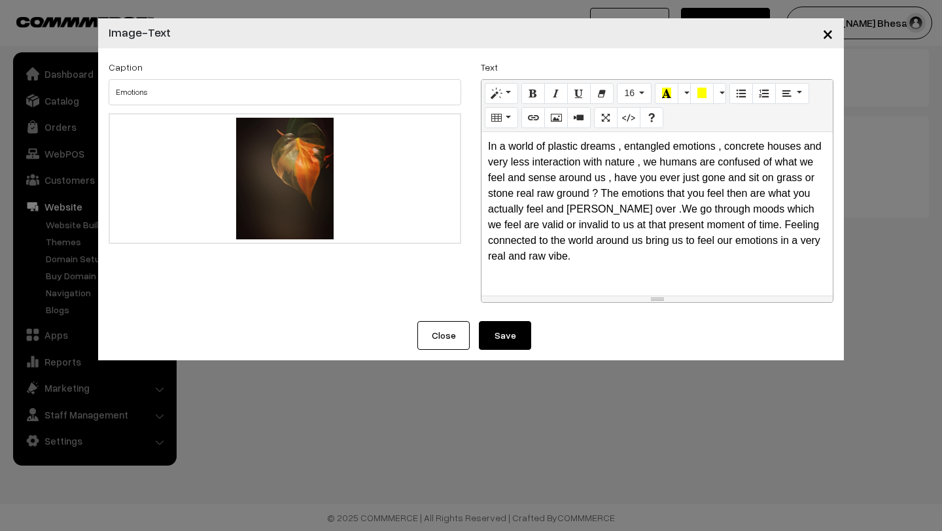
click at [511, 330] on button "Save" at bounding box center [505, 335] width 52 height 29
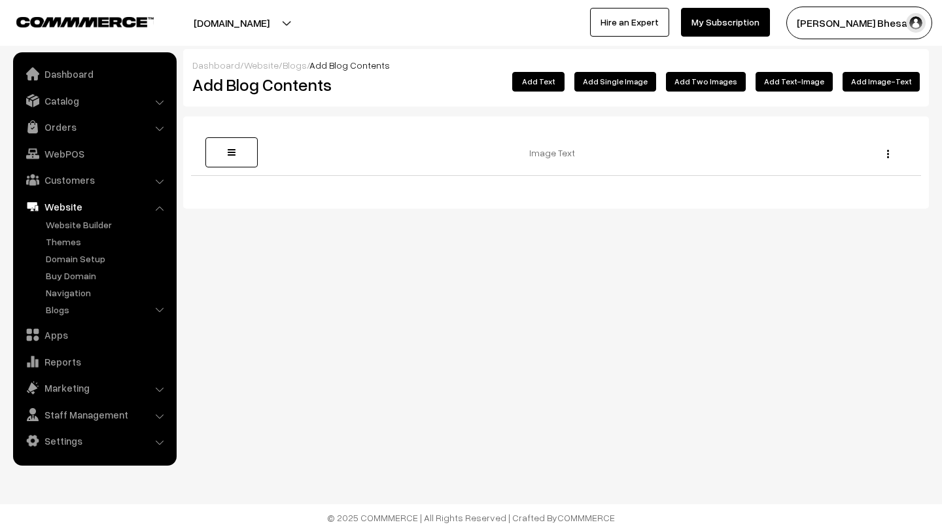
click at [642, 77] on button "Add Single Image" at bounding box center [615, 82] width 82 height 20
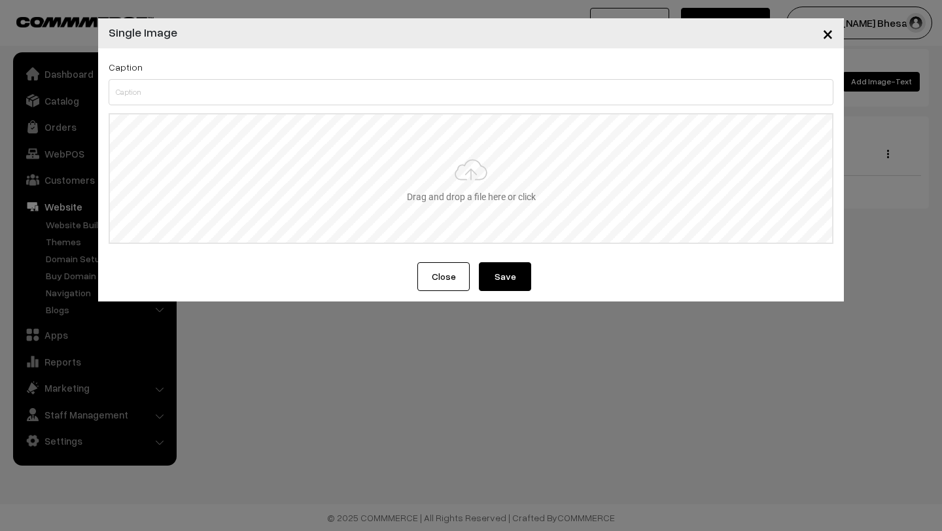
click at [442, 178] on input "file" at bounding box center [471, 178] width 722 height 128
type input "C:\fakepath\_._._._._._._._._._._._._#perspective #photooftheday #photogram #ph…"
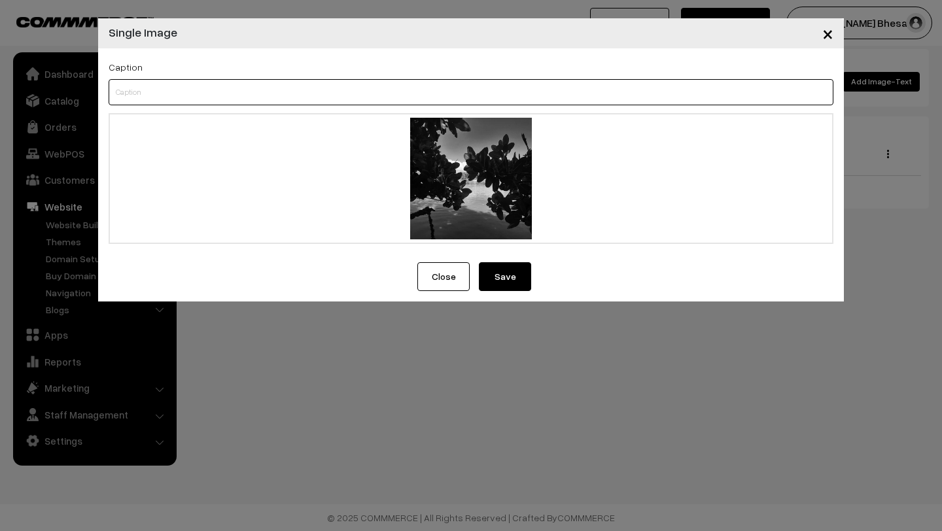
click at [196, 92] on input "text" at bounding box center [471, 92] width 725 height 26
type input "real"
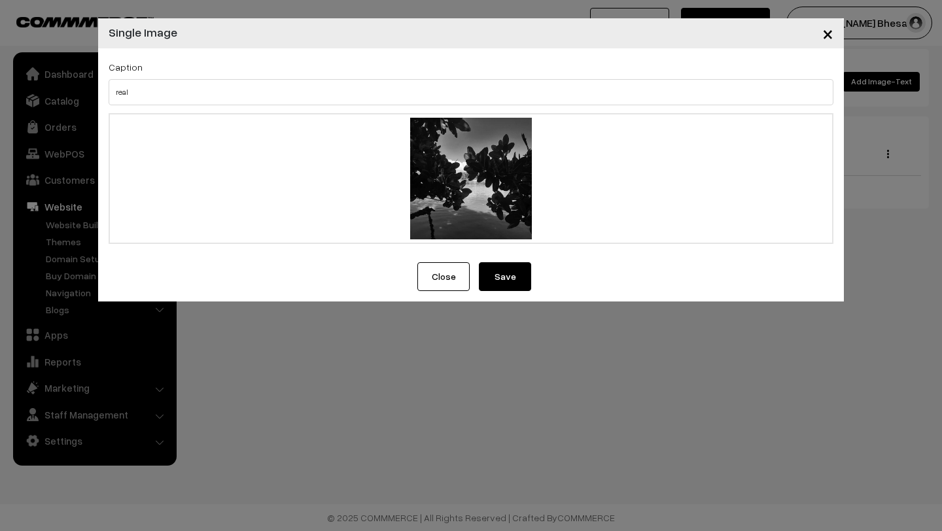
click at [495, 281] on button "Save" at bounding box center [505, 276] width 52 height 29
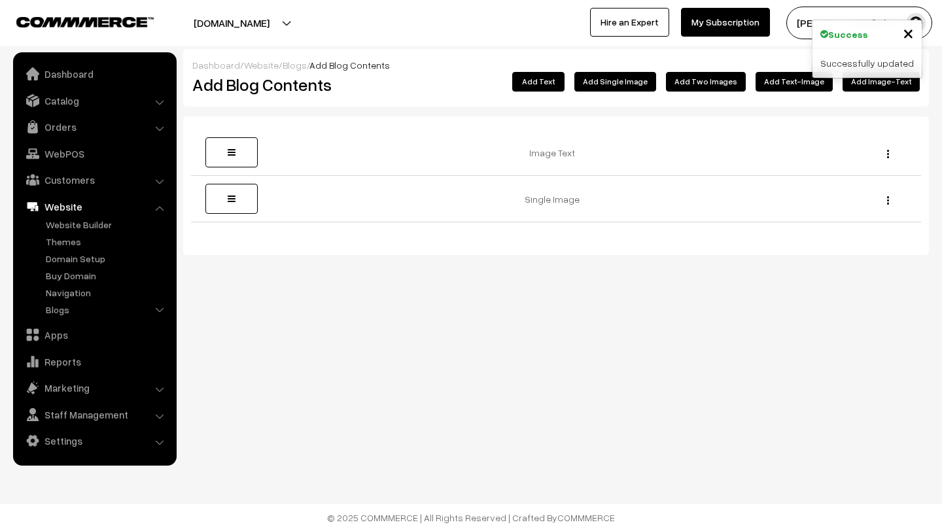
click at [714, 82] on button "Add Two Images" at bounding box center [706, 82] width 80 height 20
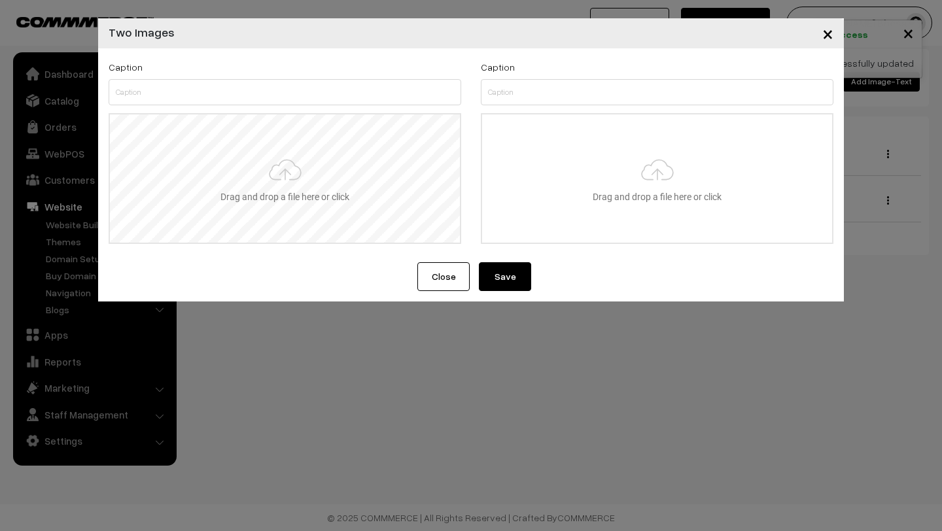
click at [356, 200] on input "file" at bounding box center [285, 178] width 350 height 128
type input "C:\fakepath\_._._._._._._._._#coastline #coast #goa #goadiaries #fishingboat #o…"
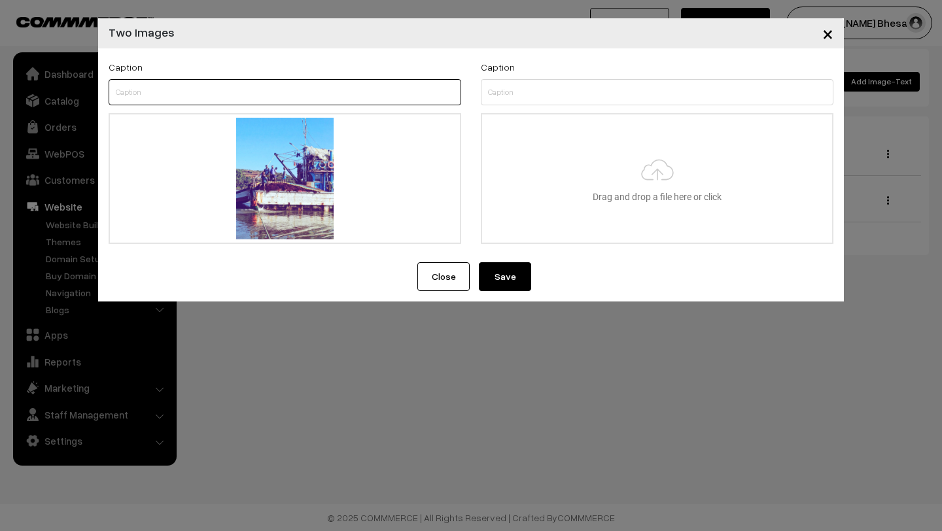
click at [137, 102] on input "text" at bounding box center [285, 92] width 352 height 26
type input "mobor"
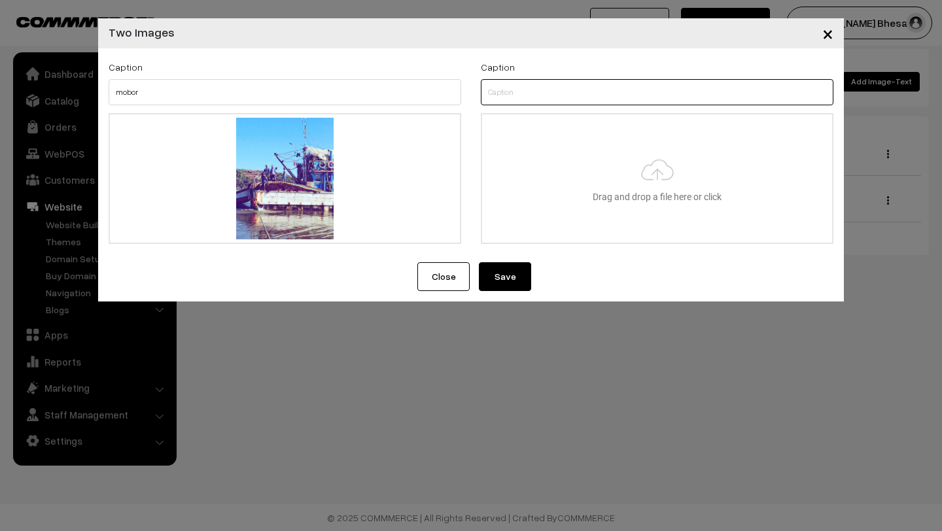
click at [519, 90] on input "text" at bounding box center [657, 92] width 352 height 26
click at [583, 166] on input "file" at bounding box center [657, 178] width 350 height 128
type input "C:\fakepath\_._._._._._._._._#minimalism #minimal #minimalist #minimalmood #art…"
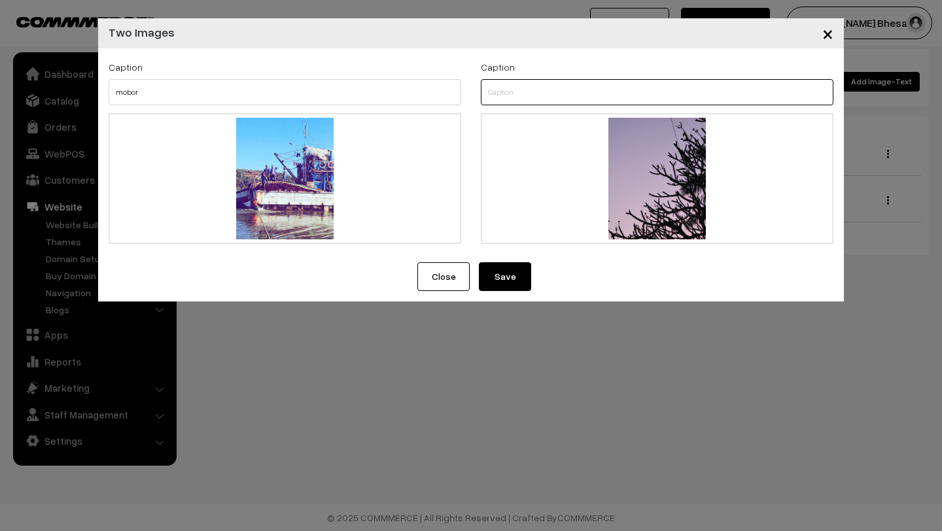
click at [533, 89] on input "text" at bounding box center [657, 92] width 352 height 26
type input "skelleton"
click at [496, 273] on button "Save" at bounding box center [505, 276] width 52 height 29
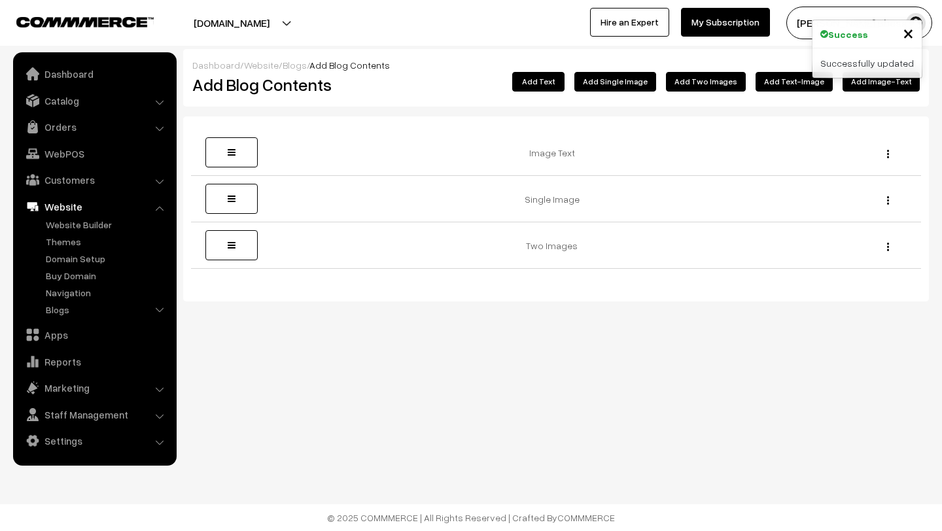
click at [790, 88] on button "Add Text-Image" at bounding box center [793, 82] width 77 height 20
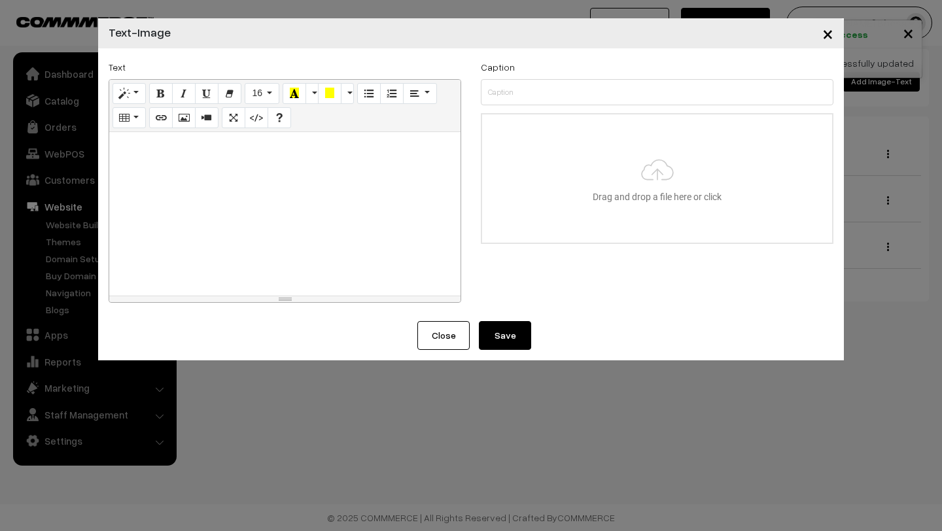
click at [255, 163] on div at bounding box center [284, 213] width 351 height 163
paste div
click at [507, 341] on button "Save" at bounding box center [505, 335] width 52 height 29
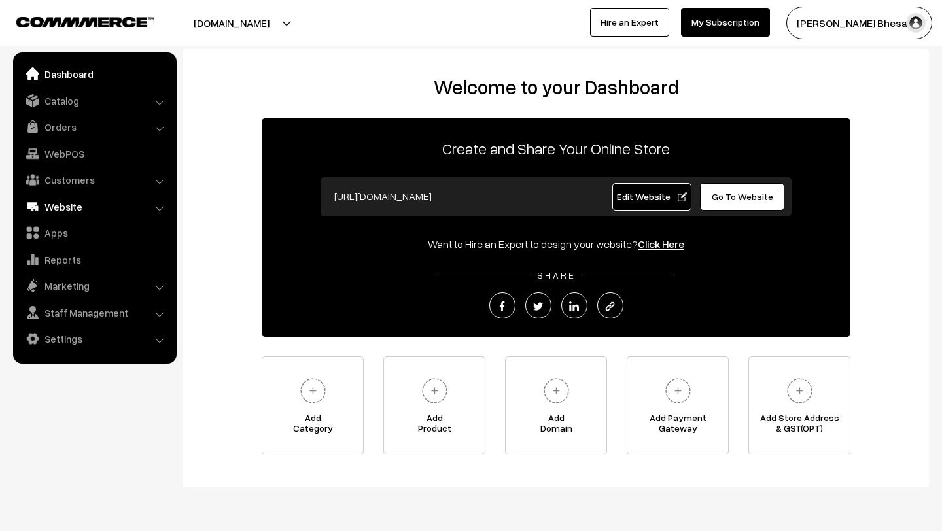
click at [51, 207] on link "Website" at bounding box center [94, 207] width 156 height 24
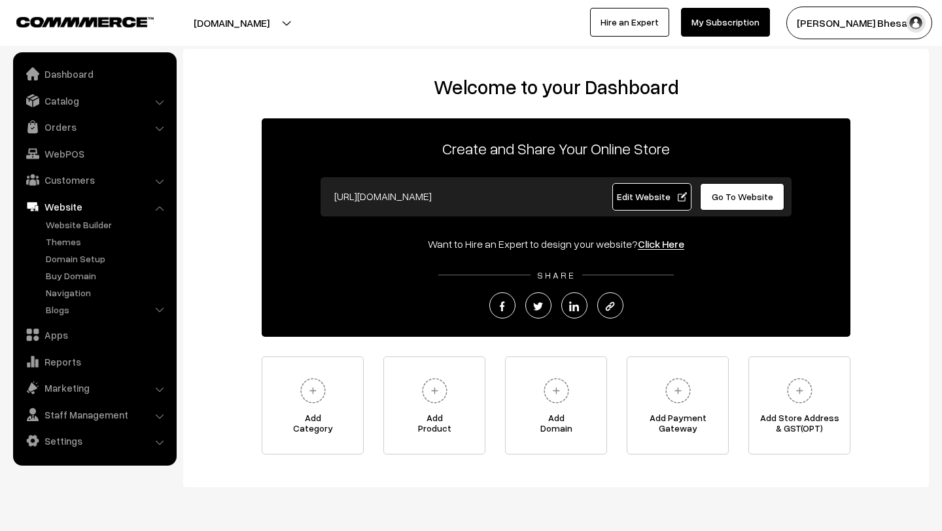
scroll to position [40, 0]
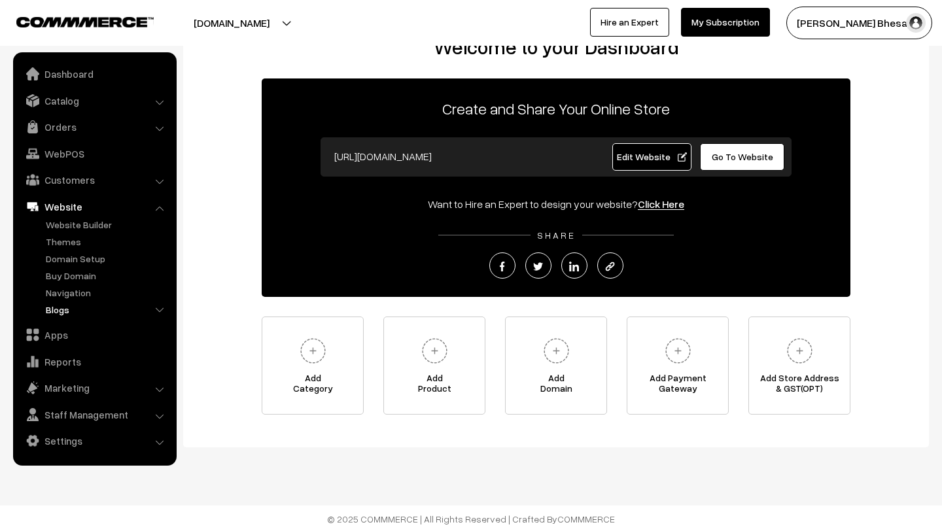
click at [69, 306] on link "Blogs" at bounding box center [107, 310] width 129 height 14
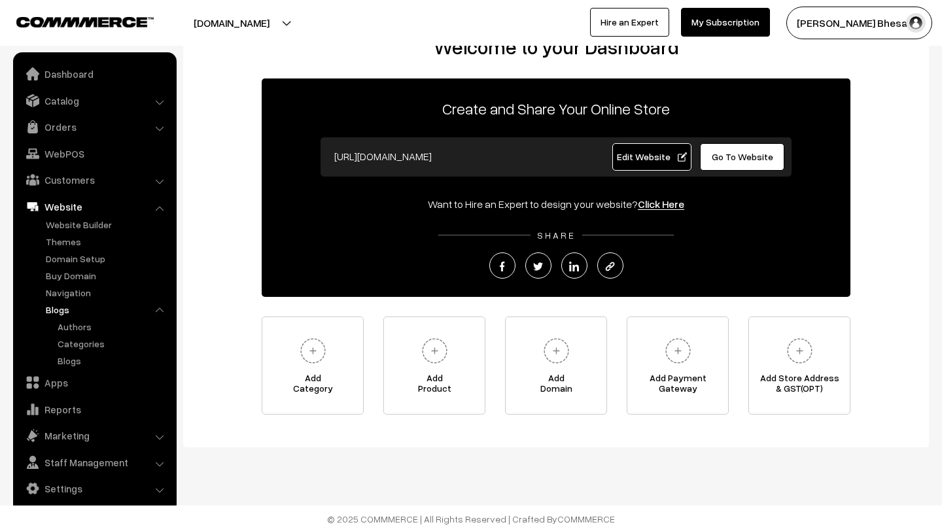
scroll to position [41, 0]
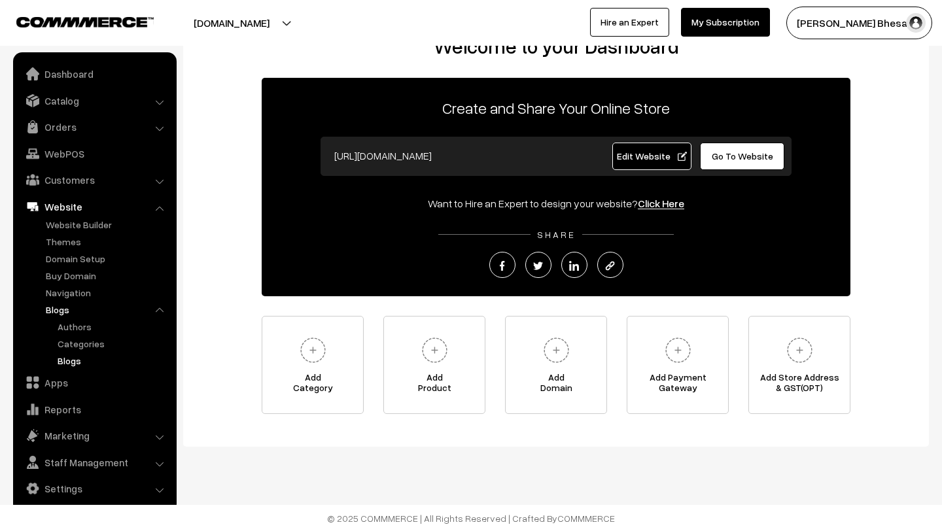
click at [75, 358] on link "Blogs" at bounding box center [113, 361] width 118 height 14
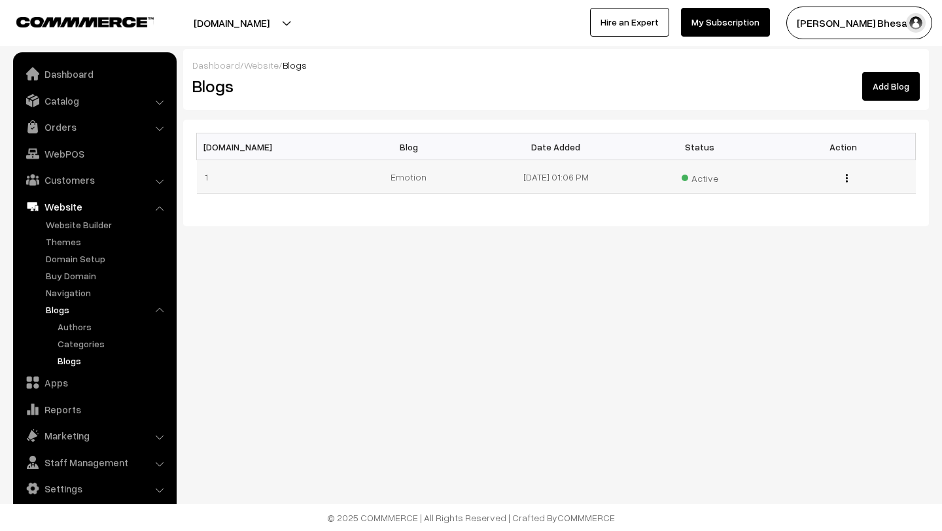
click at [846, 175] on img "button" at bounding box center [847, 178] width 2 height 9
click at [699, 248] on div "Dashboard / Website / Blogs Blogs Add Blog [DOMAIN_NAME] Blog Date Added Status…" at bounding box center [471, 155] width 942 height 311
click at [759, 170] on td "Active" at bounding box center [700, 176] width 144 height 33
click at [845, 177] on button "button" at bounding box center [846, 178] width 3 height 10
click at [589, 260] on div "Dashboard / Website / Blogs Blogs Add Blog Sl.No Blog Date Added Status Action …" at bounding box center [471, 155] width 942 height 311
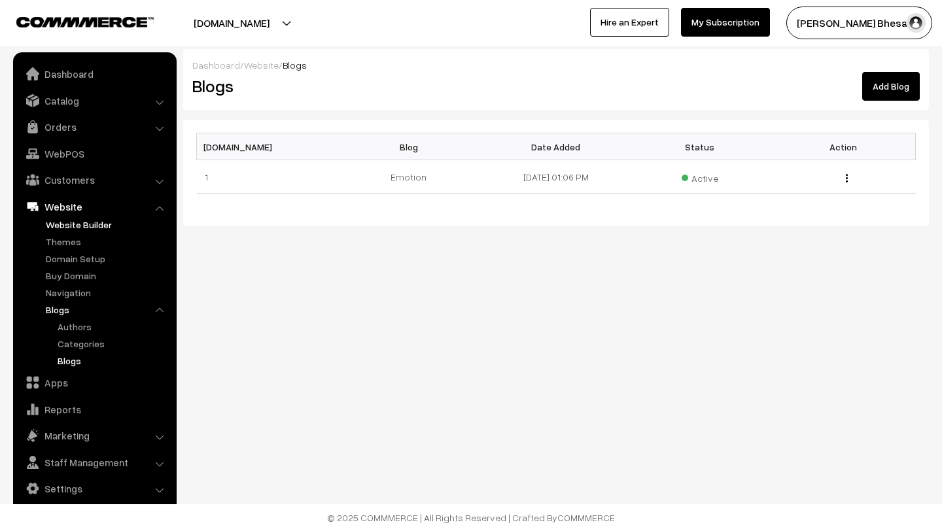
click at [82, 224] on link "Website Builder" at bounding box center [107, 225] width 129 height 14
click at [846, 179] on img "button" at bounding box center [847, 178] width 2 height 9
click at [598, 216] on div "[DOMAIN_NAME] Blog Date Added Status Action 1 Emotion [DATE] 01:06 PM Active Ed…" at bounding box center [555, 173] width 745 height 107
click at [105, 221] on link "Website Builder" at bounding box center [107, 225] width 129 height 14
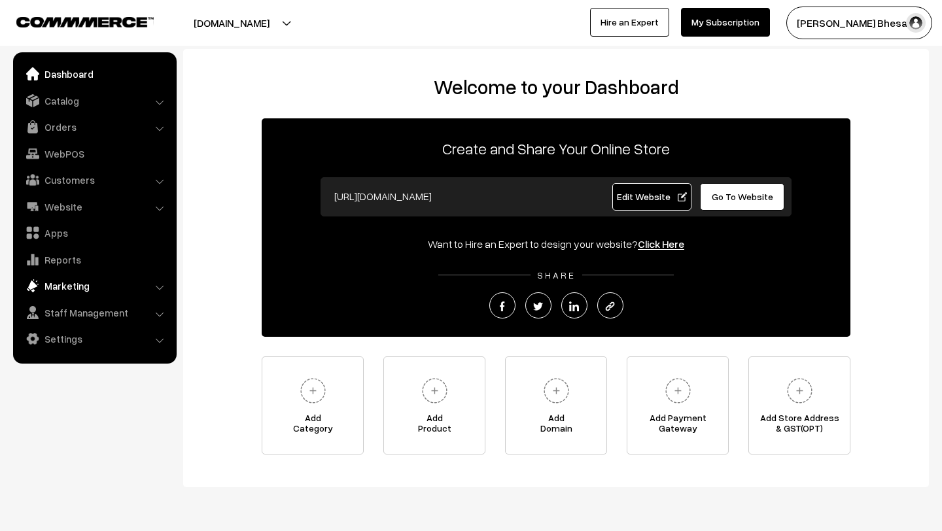
click at [68, 290] on link "Marketing" at bounding box center [94, 286] width 156 height 24
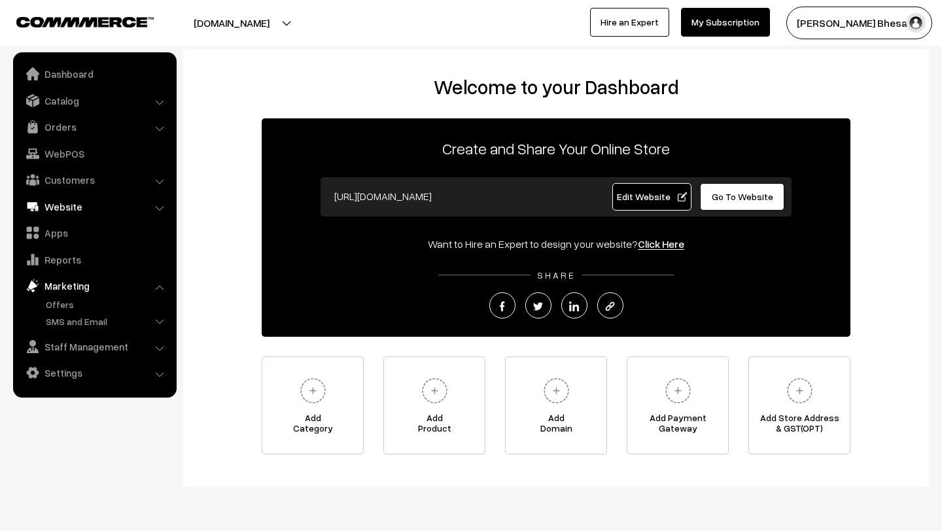
click at [51, 207] on link "Website" at bounding box center [94, 207] width 156 height 24
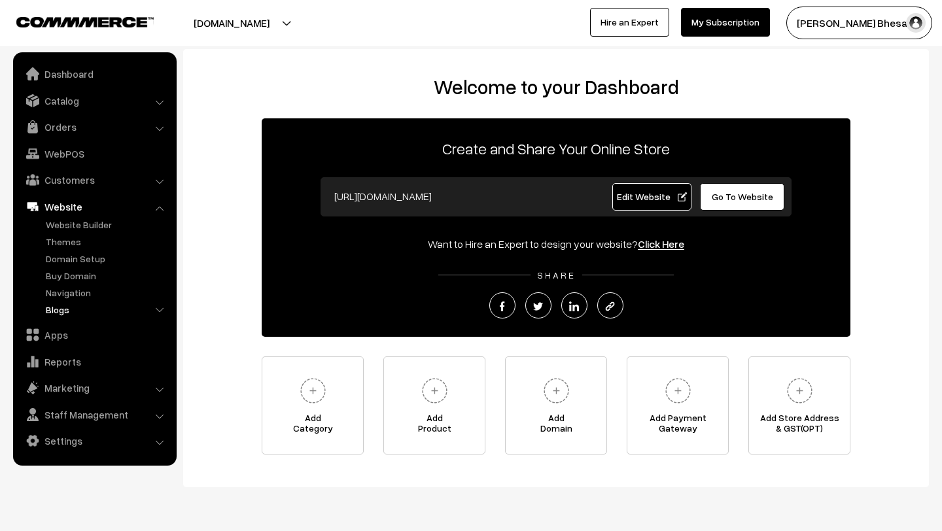
click at [56, 311] on link "Blogs" at bounding box center [107, 310] width 129 height 14
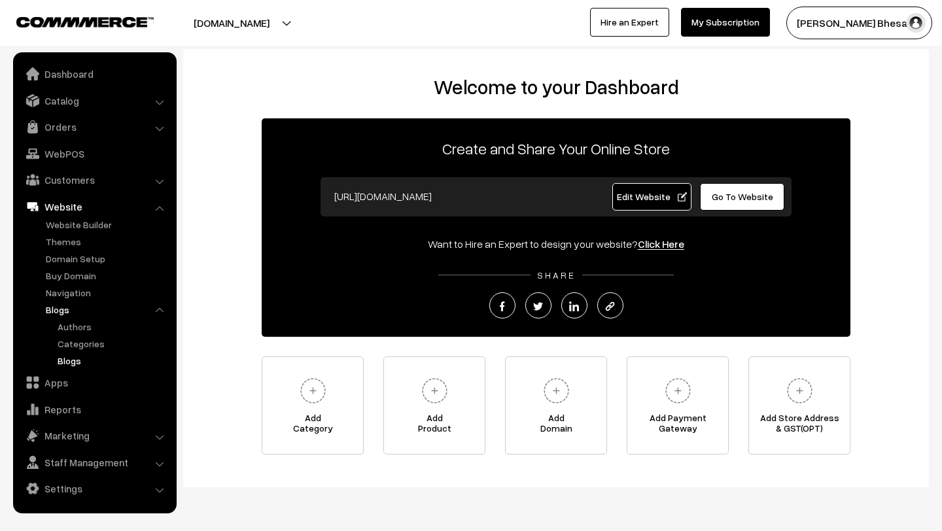
click at [67, 360] on link "Blogs" at bounding box center [113, 361] width 118 height 14
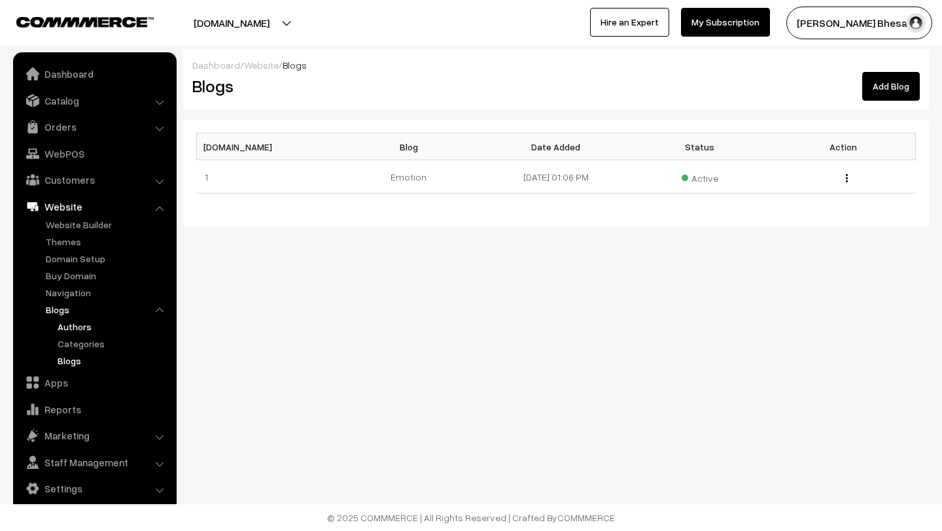
click at [69, 328] on link "Authors" at bounding box center [113, 327] width 118 height 14
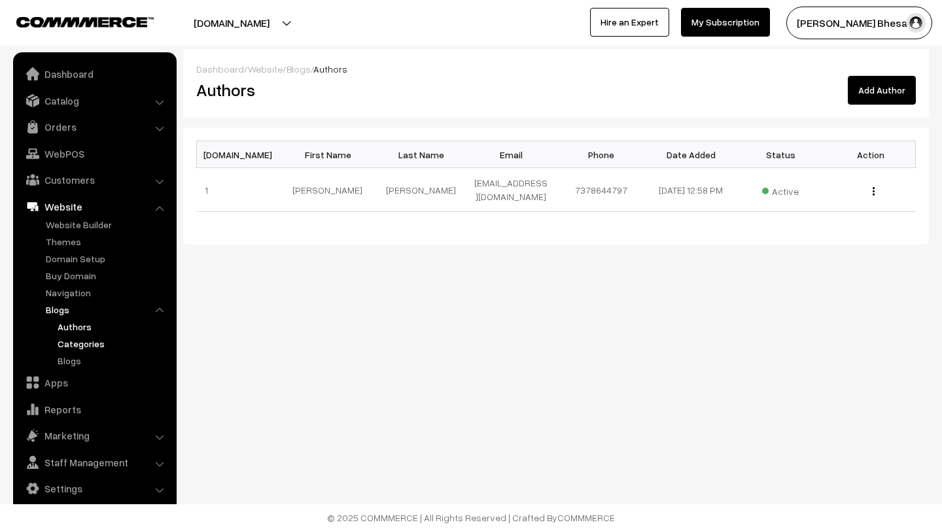
click at [74, 344] on link "Categories" at bounding box center [113, 344] width 118 height 14
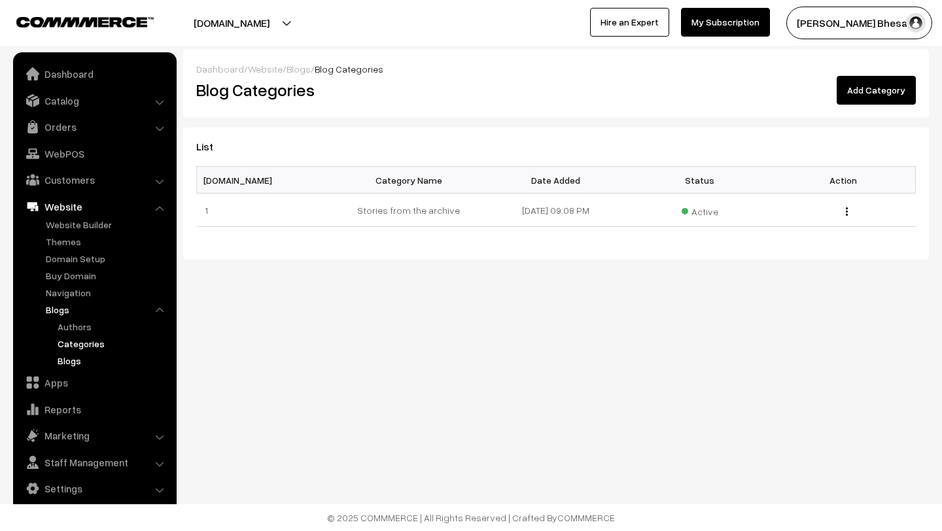
click at [75, 360] on link "Blogs" at bounding box center [113, 361] width 118 height 14
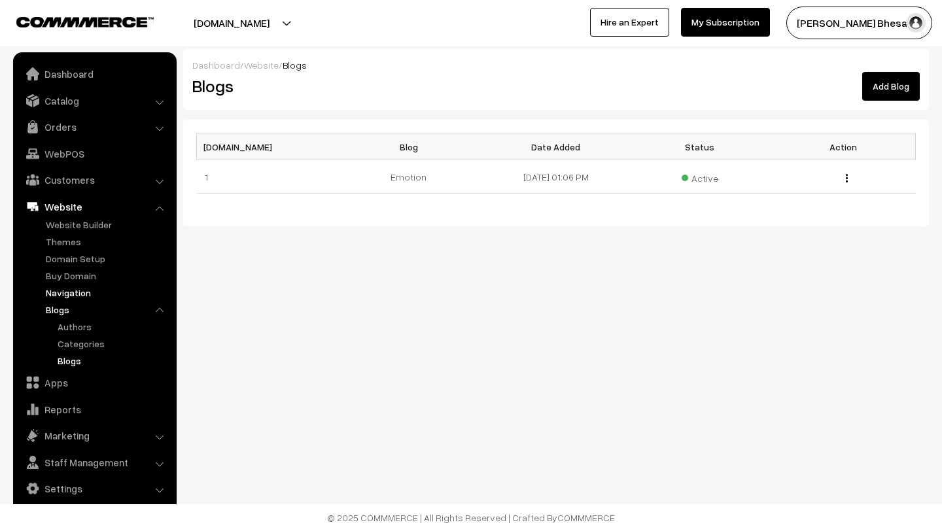
click at [88, 295] on link "Navigation" at bounding box center [107, 293] width 129 height 14
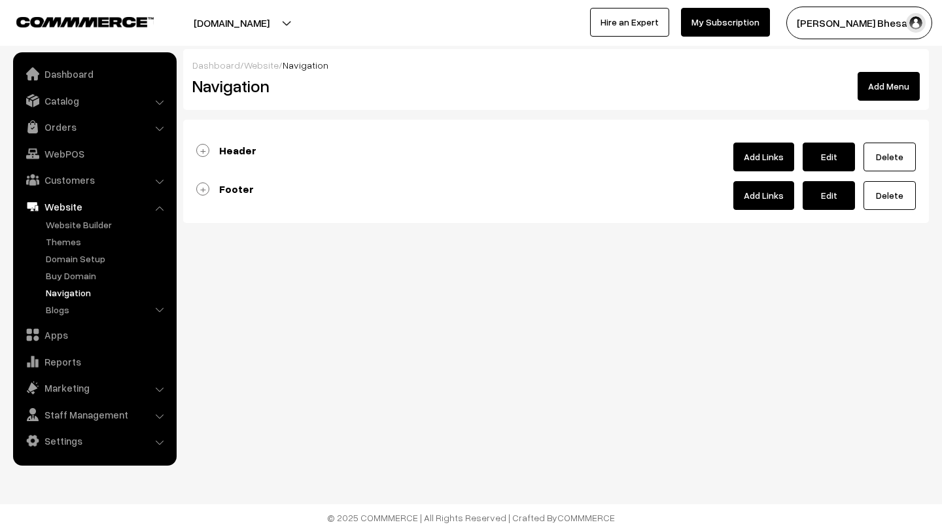
click at [889, 88] on button "Add Menu" at bounding box center [888, 86] width 62 height 29
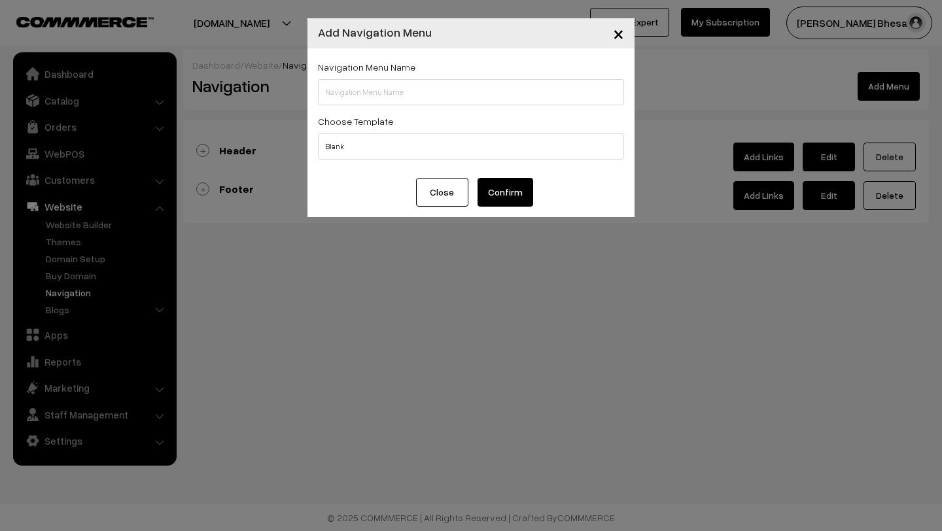
click at [454, 193] on button "Close" at bounding box center [442, 192] width 52 height 29
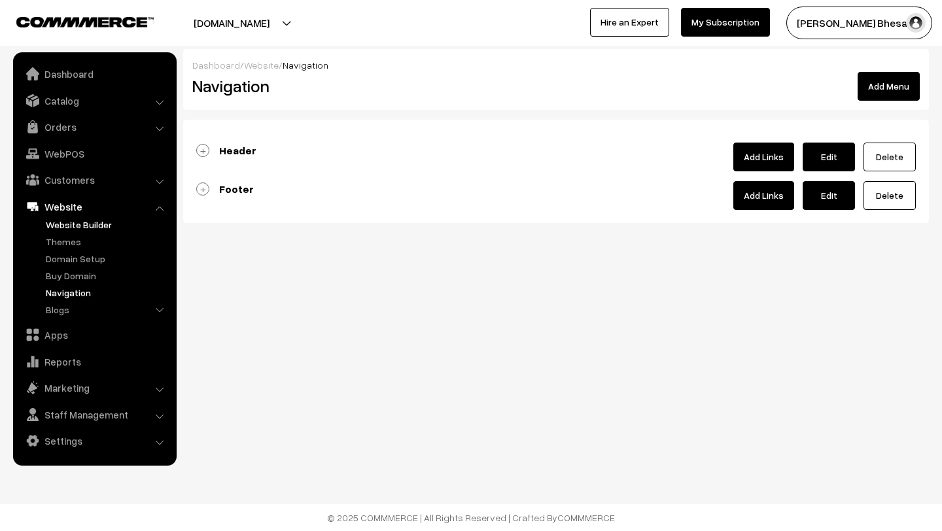
click at [74, 223] on link "Website Builder" at bounding box center [107, 225] width 129 height 14
